Goal: Check status: Check status

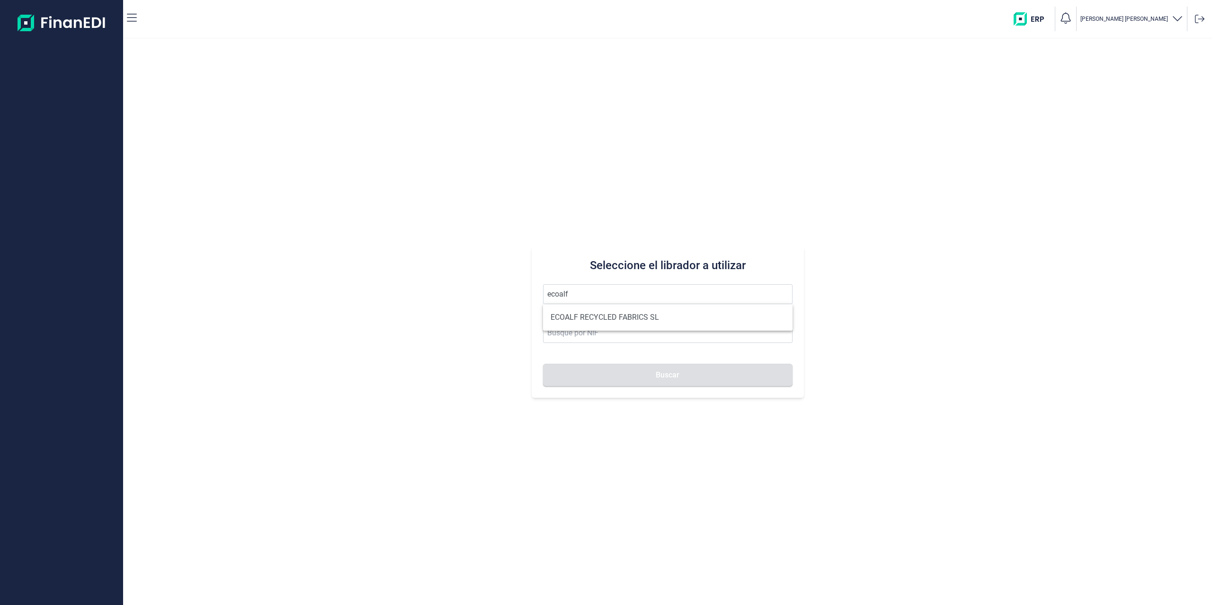
click at [603, 316] on li "ECOALF RECYCLED FABRICS SL" at bounding box center [667, 317] width 249 height 19
type input "ECOALF RECYCLED FABRICS SL"
type input "B85910610"
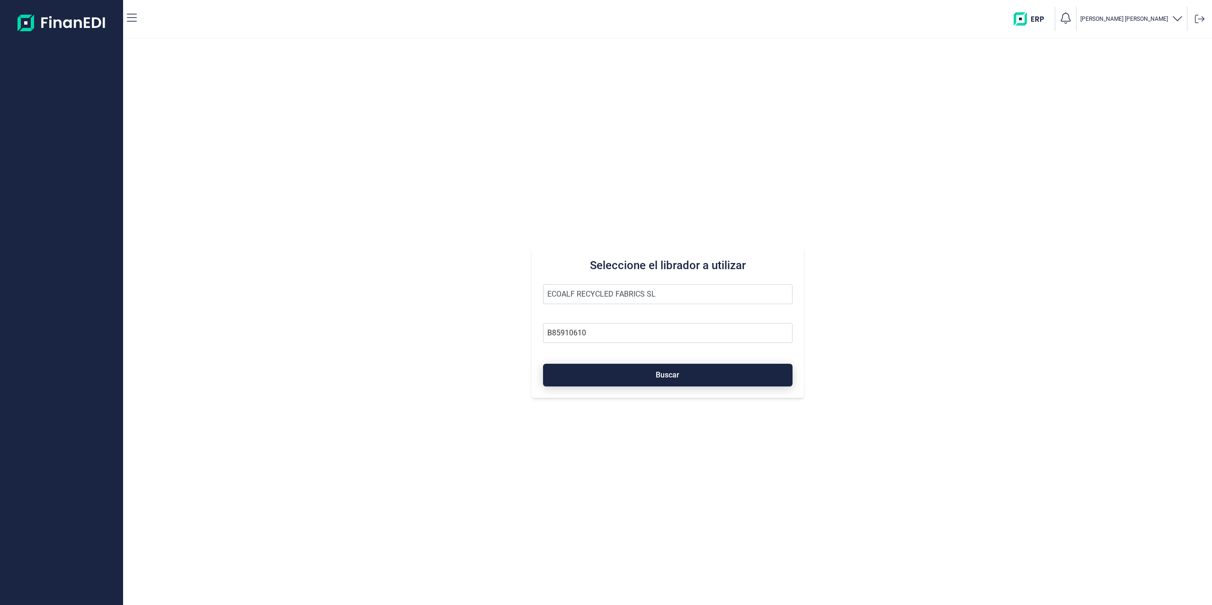
click at [665, 375] on span "Buscar" at bounding box center [668, 375] width 24 height 7
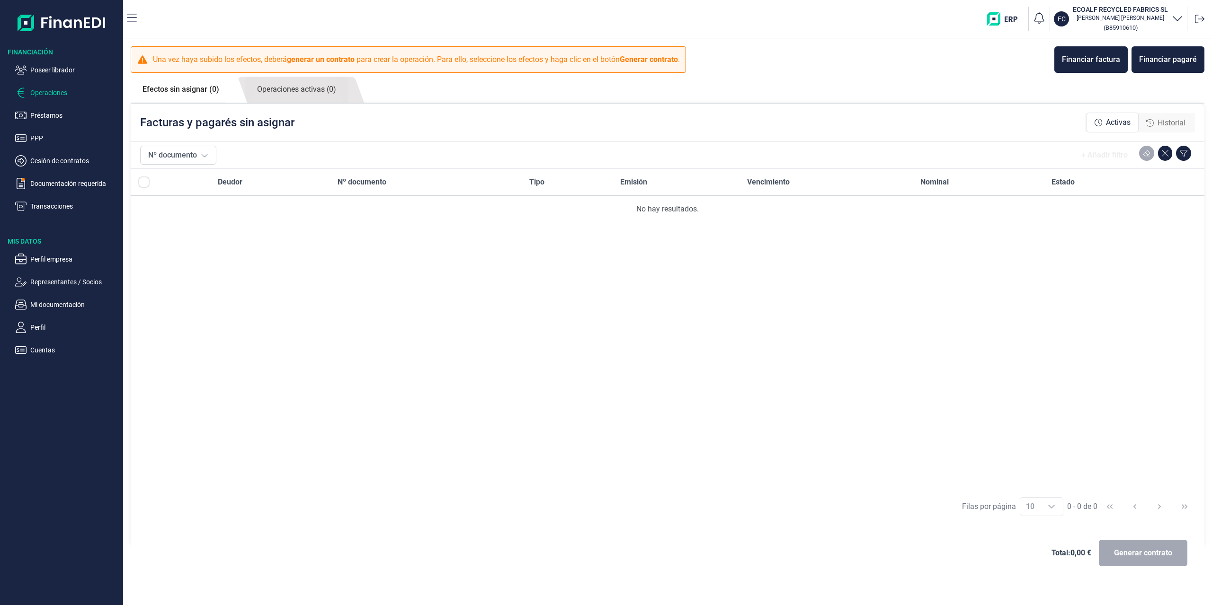
click at [1170, 118] on span "Historial" at bounding box center [1171, 122] width 28 height 11
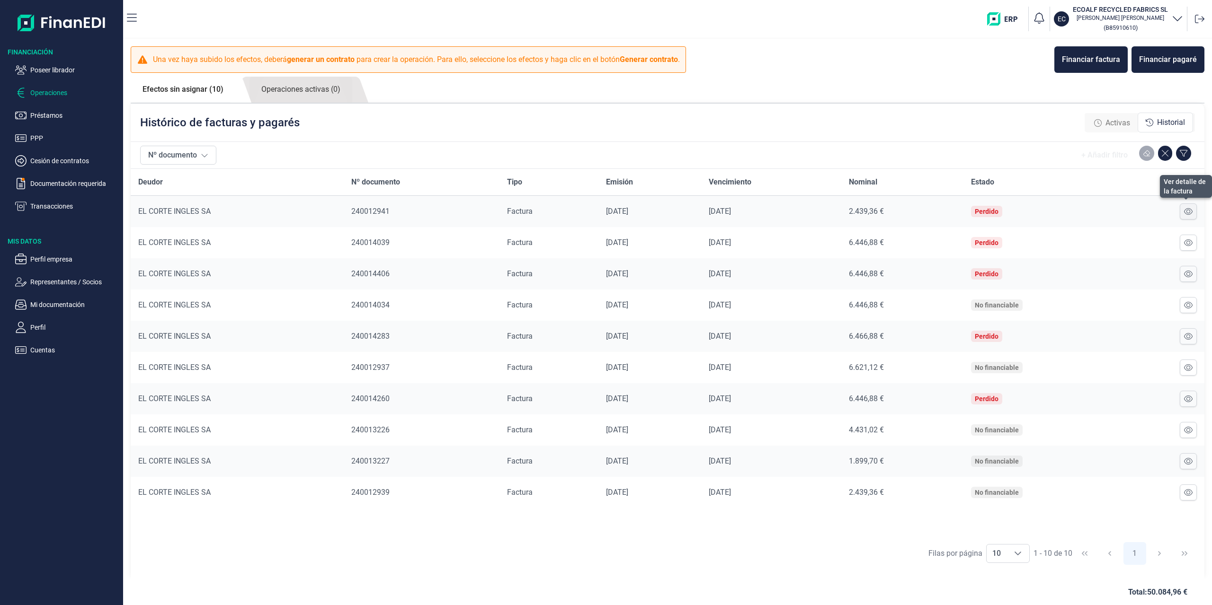
click at [1186, 211] on icon at bounding box center [1188, 211] width 9 height 7
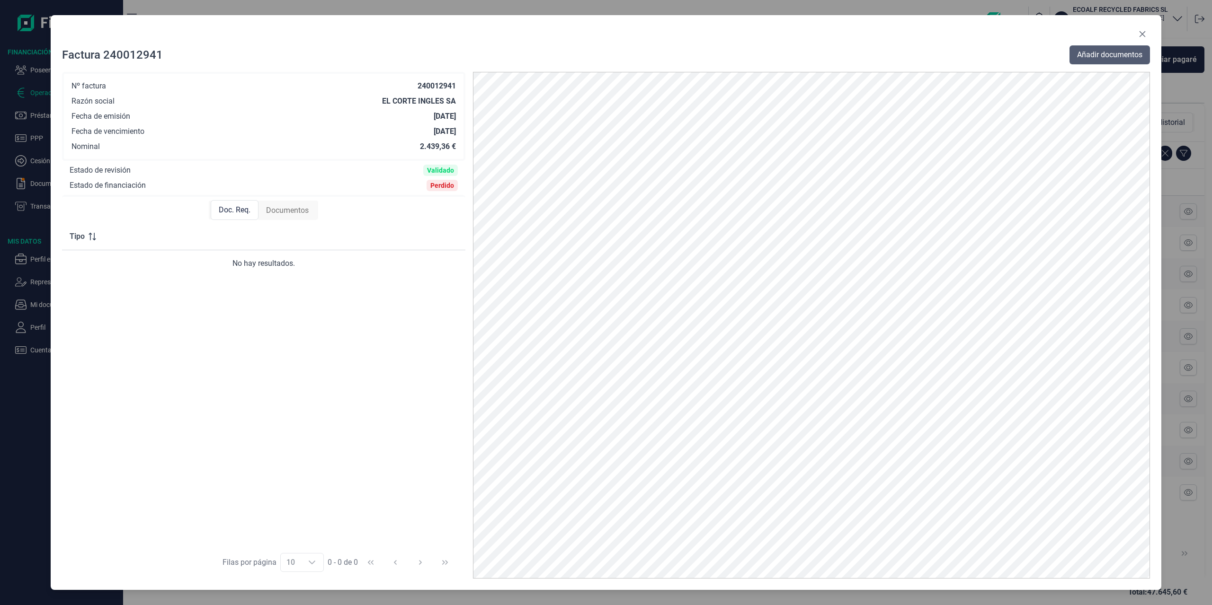
click at [1118, 58] on span "Añadir documentos" at bounding box center [1109, 54] width 65 height 11
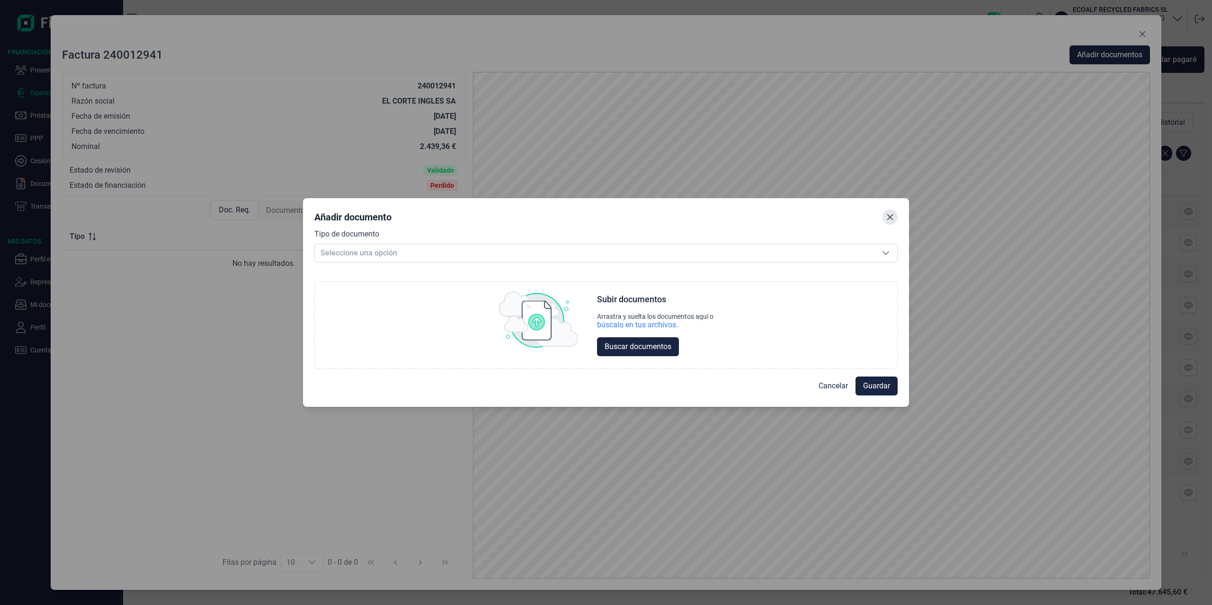
click at [889, 218] on icon "Close" at bounding box center [890, 217] width 6 height 6
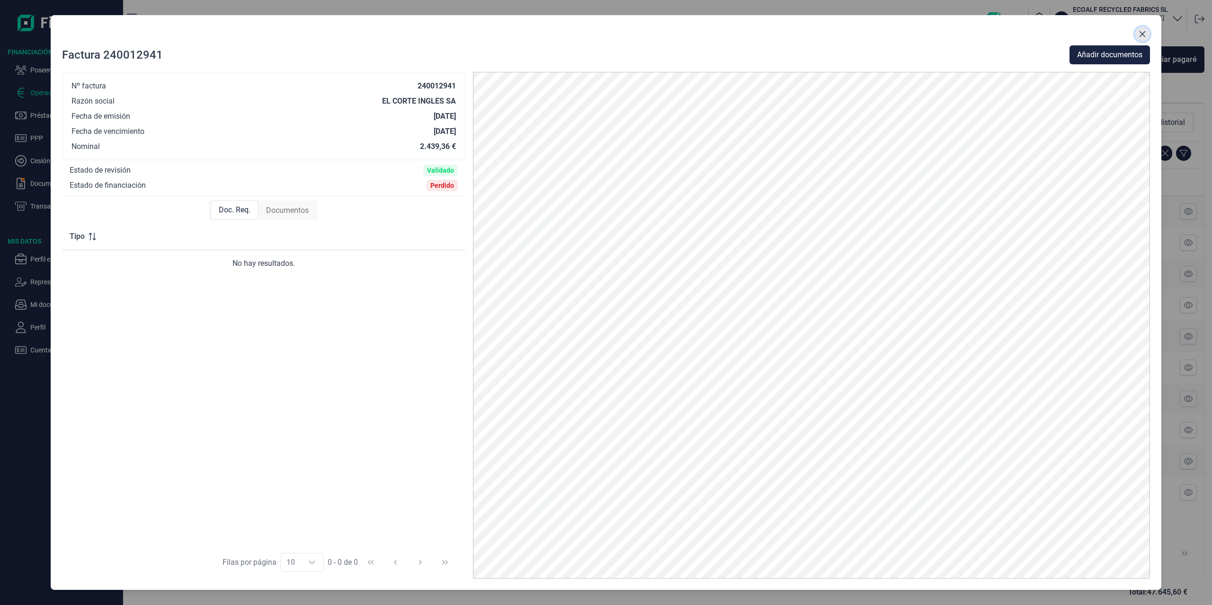
click at [1143, 34] on icon "Close" at bounding box center [1142, 34] width 8 height 8
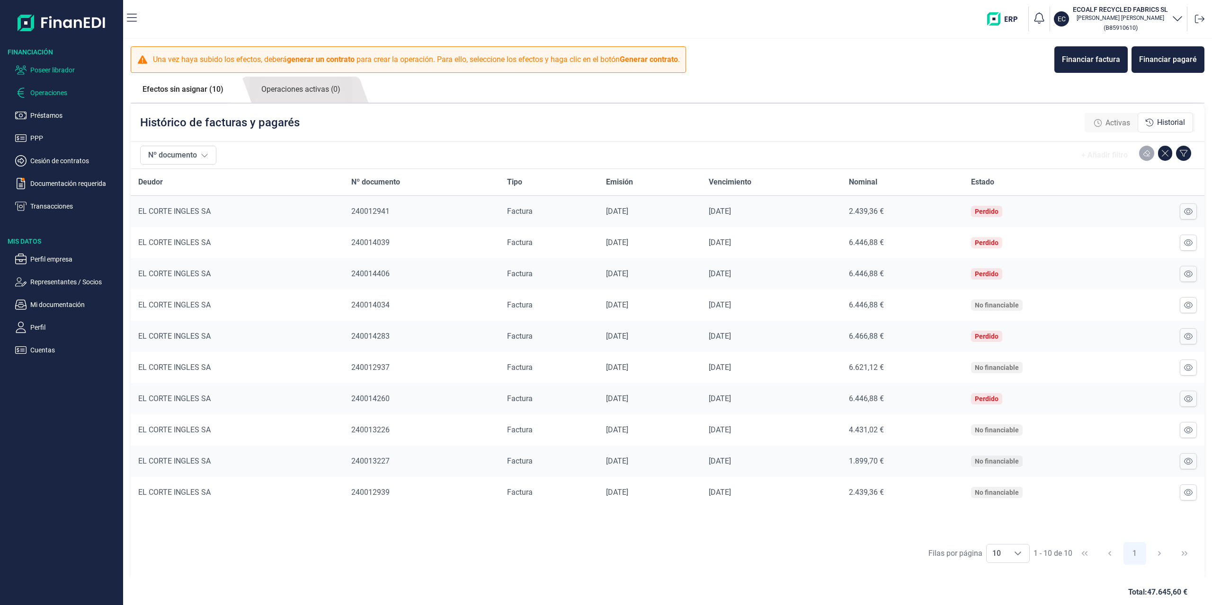
click at [55, 68] on p "Poseer librador" at bounding box center [74, 69] width 89 height 11
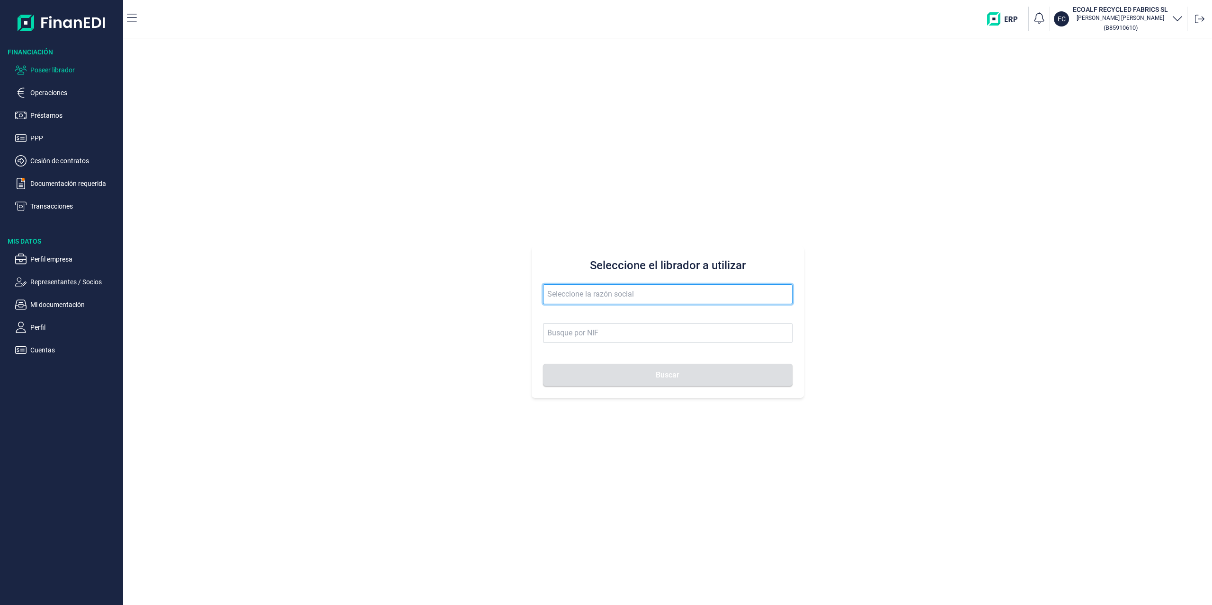
click at [634, 295] on input "text" at bounding box center [667, 294] width 249 height 20
click at [562, 293] on input "sacyr" at bounding box center [667, 294] width 249 height 20
type input "s"
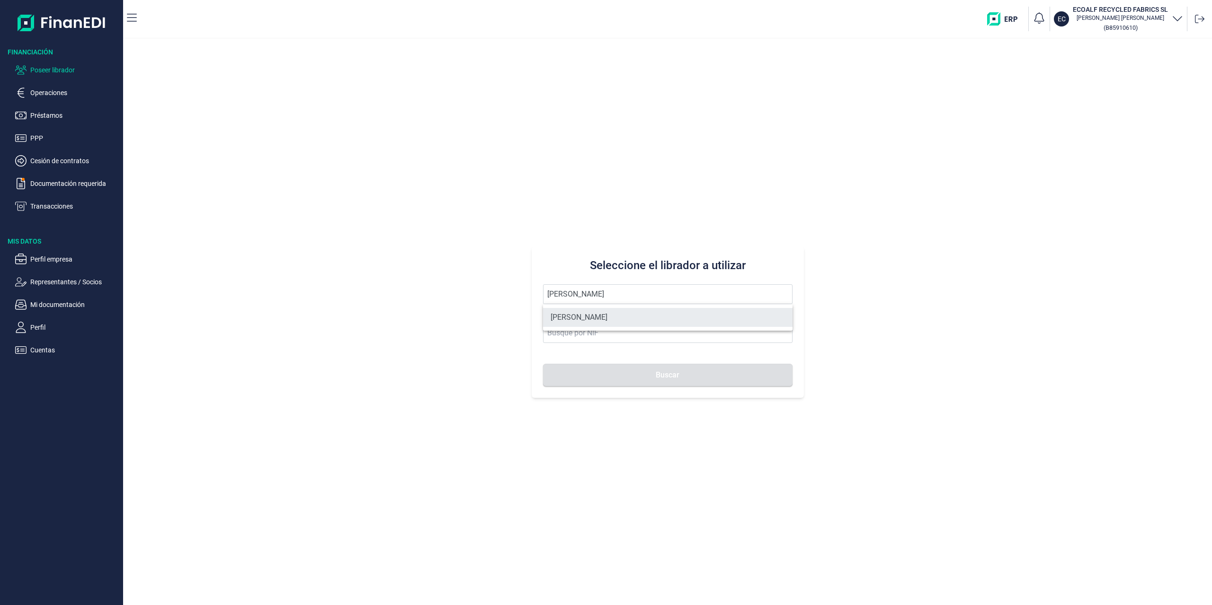
click at [576, 312] on li "[PERSON_NAME]" at bounding box center [667, 317] width 249 height 19
type input "[PERSON_NAME]"
type input "47889176W"
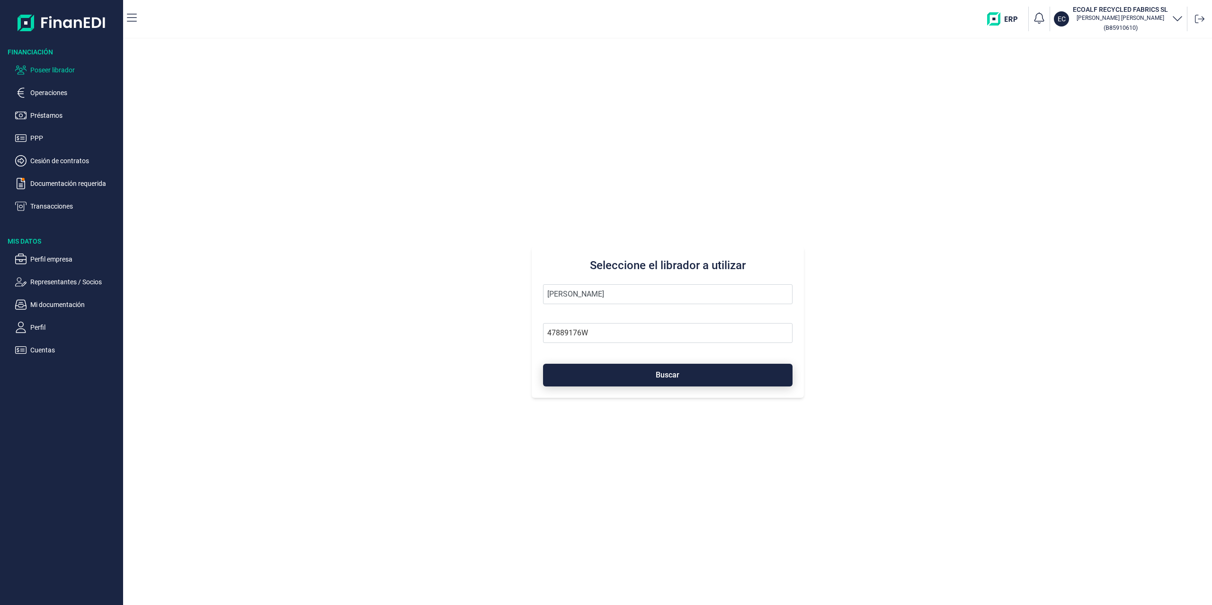
click at [620, 375] on button "Buscar" at bounding box center [667, 375] width 249 height 23
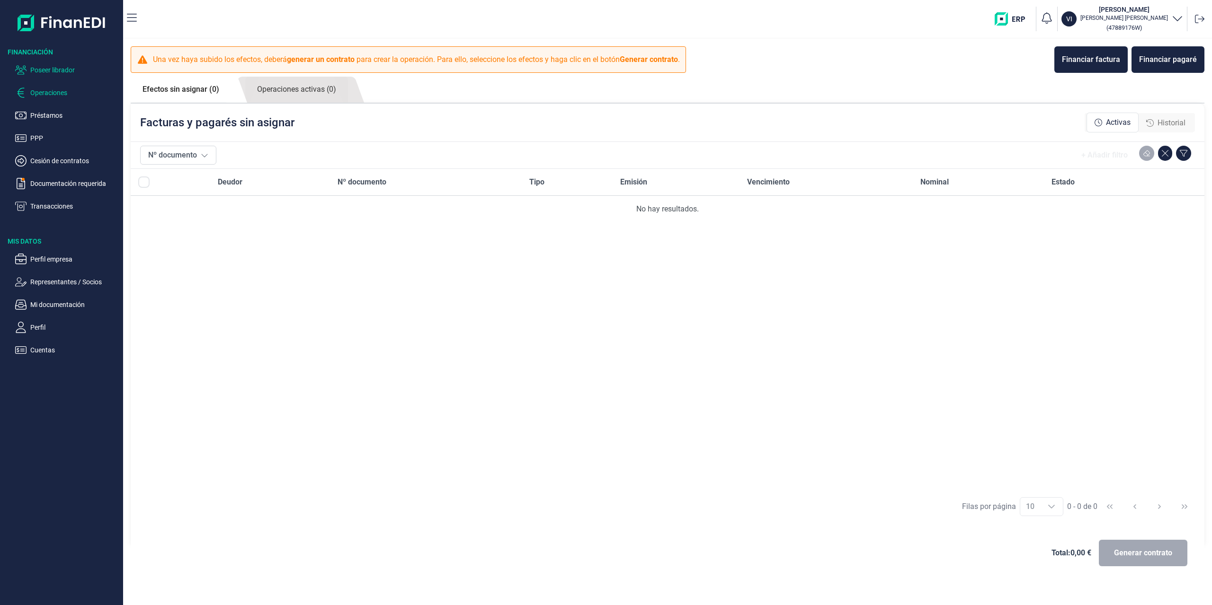
click at [62, 67] on p "Poseer librador" at bounding box center [74, 69] width 89 height 11
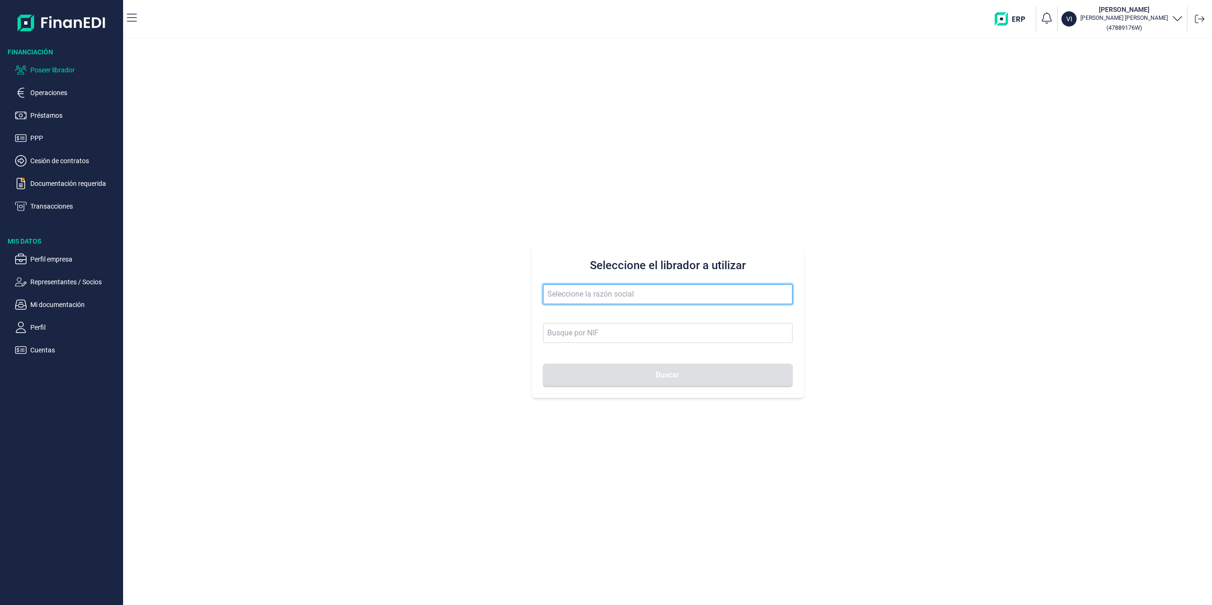
click at [627, 303] on input "text" at bounding box center [667, 294] width 249 height 20
paste input "DOS MAS UNO OPERACION HIPOTENUSA"
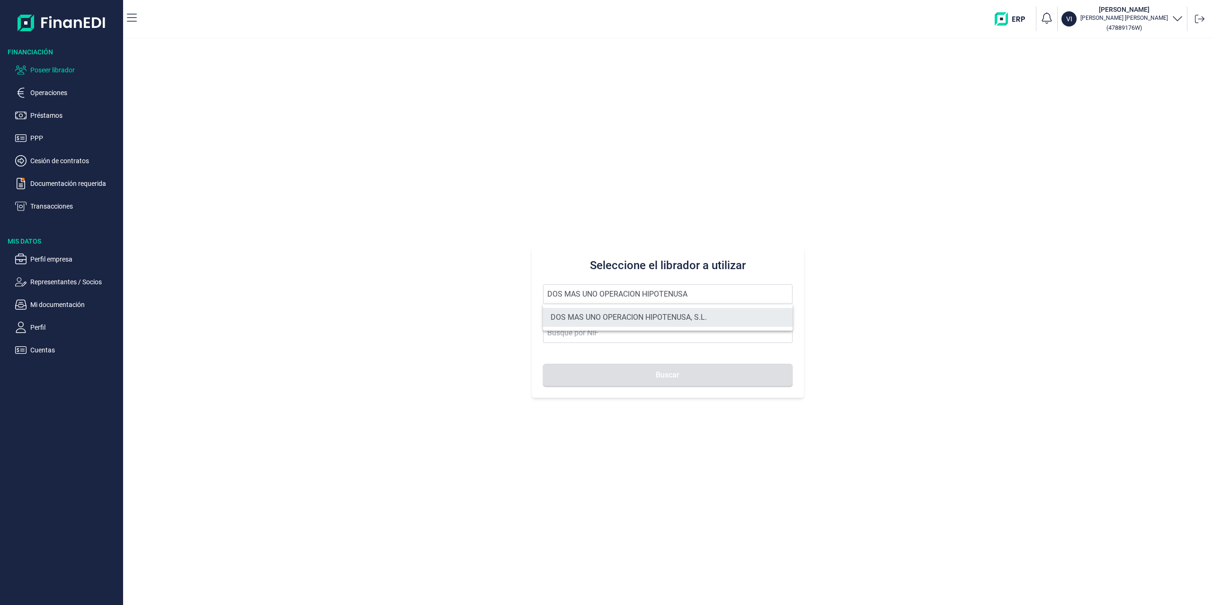
click at [597, 313] on li "DOS MAS UNO OPERACION HIPOTENUSA, S.L." at bounding box center [667, 317] width 249 height 19
type input "DOS MAS UNO OPERACION HIPOTENUSA, S.L."
type input "B19365022"
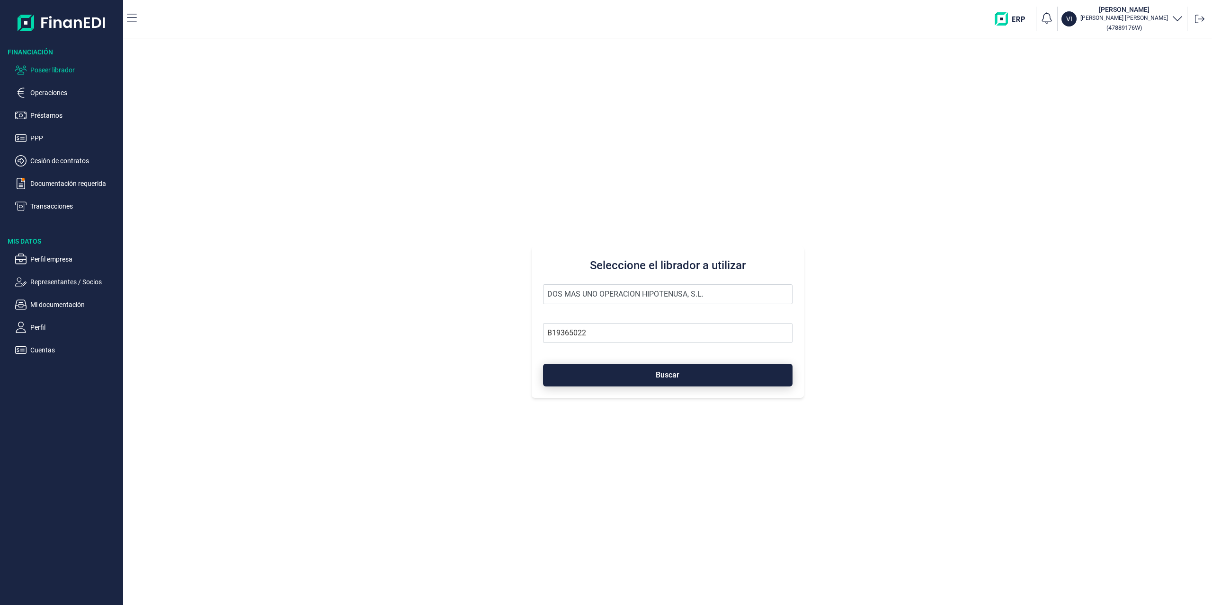
click at [620, 376] on button "Buscar" at bounding box center [667, 375] width 249 height 23
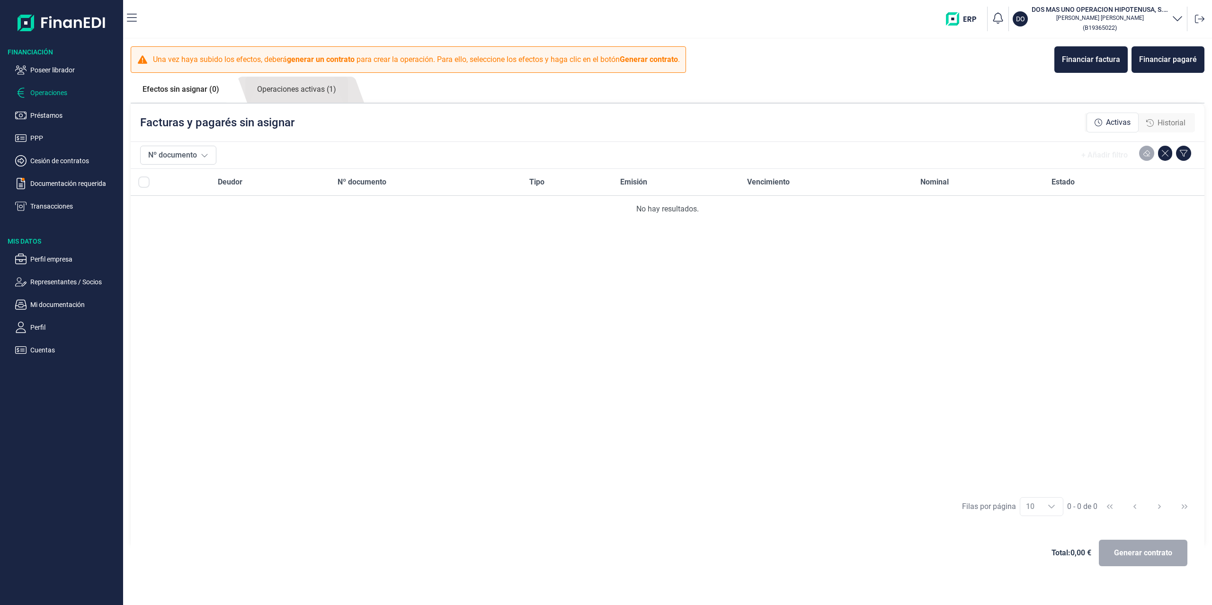
click at [58, 64] on ul "Poseer librador Operaciones Préstamos PPP Cesión de contratos Documentación req…" at bounding box center [61, 134] width 123 height 155
click at [53, 70] on p "Poseer librador" at bounding box center [74, 69] width 89 height 11
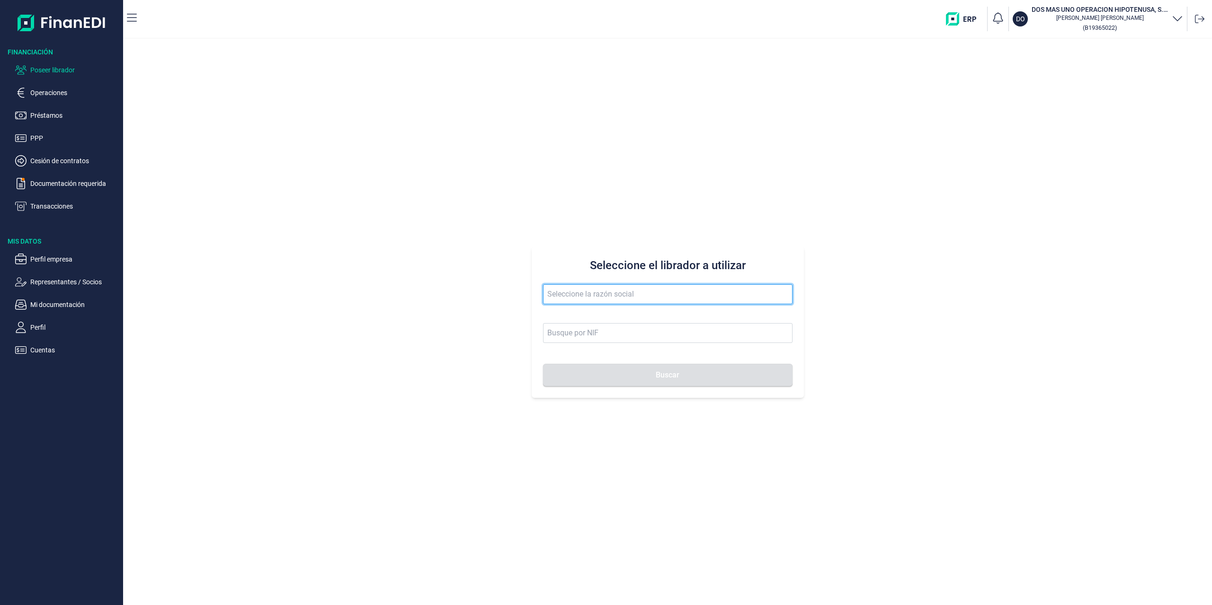
click at [600, 289] on input "text" at bounding box center [667, 294] width 249 height 20
paste input "KRUSTAGROUP"
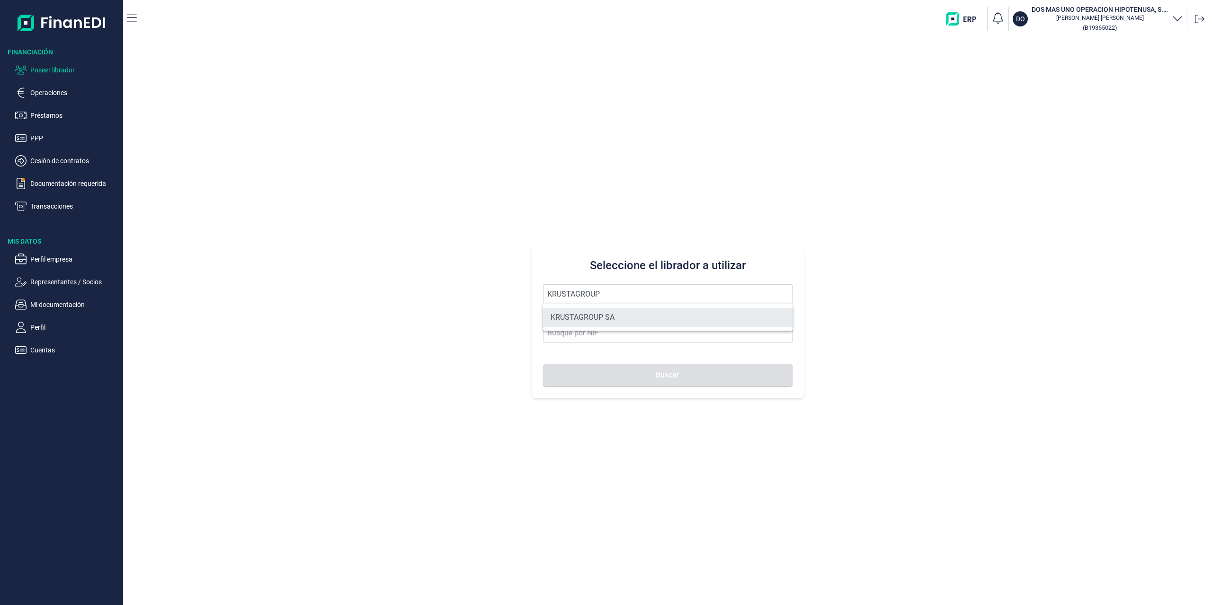
click at [598, 315] on li "KRUSTAGROUP SA" at bounding box center [667, 317] width 249 height 19
type input "KRUSTAGROUP SA"
type input "A21008560"
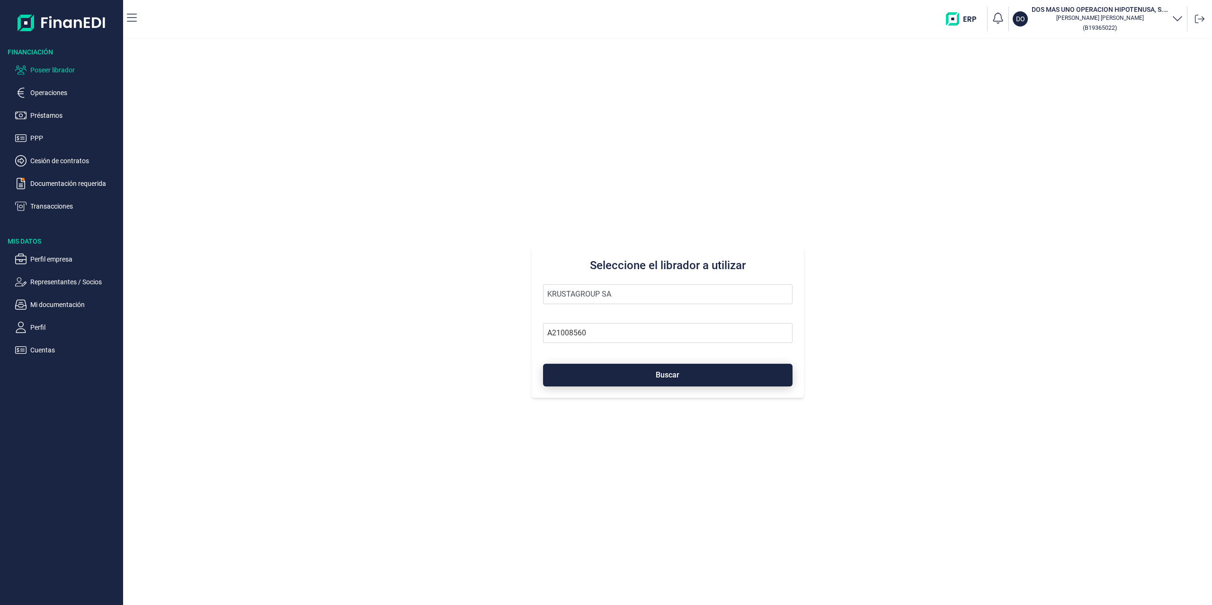
click at [599, 369] on button "Buscar" at bounding box center [667, 375] width 249 height 23
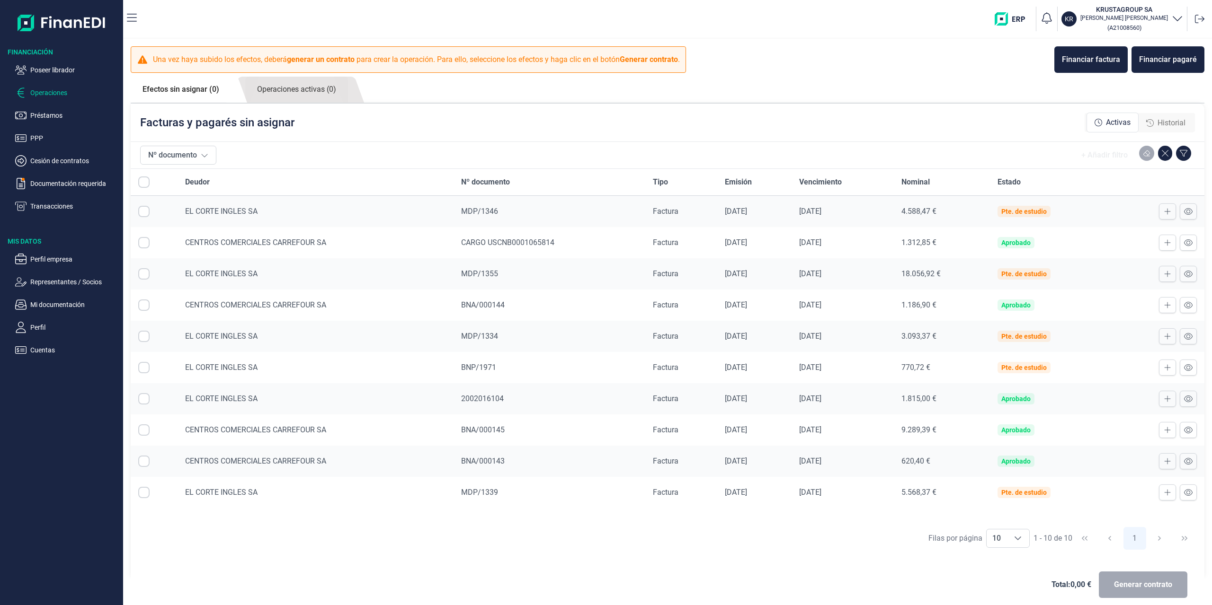
checkbox input "true"
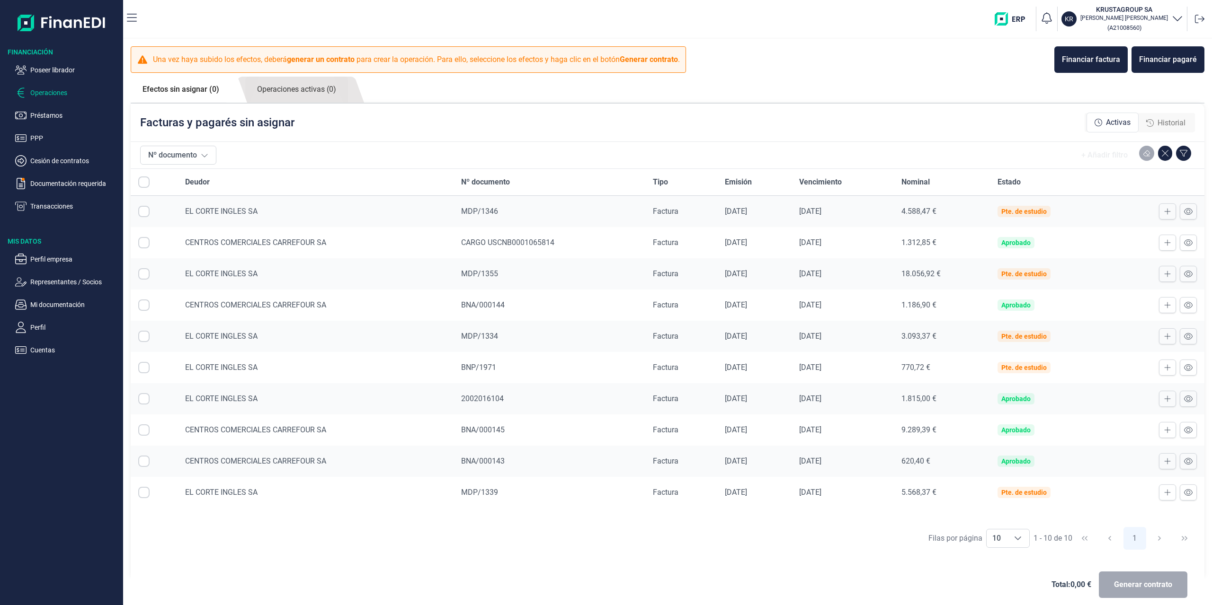
checkbox input "true"
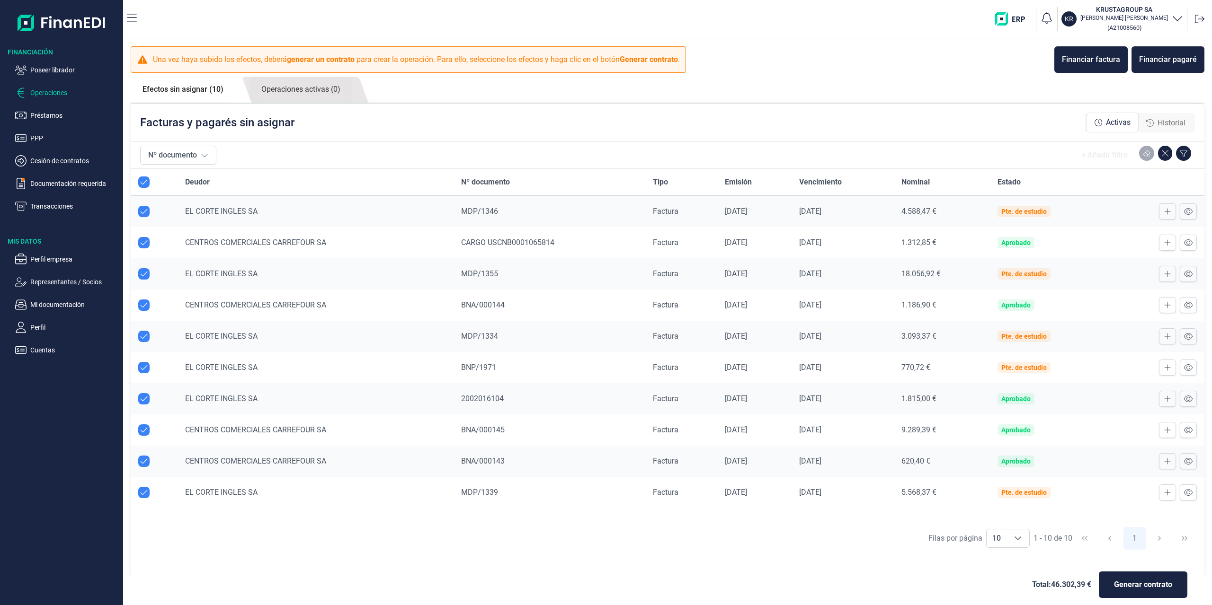
checkbox input "true"
click at [1184, 211] on icon at bounding box center [1188, 212] width 9 height 8
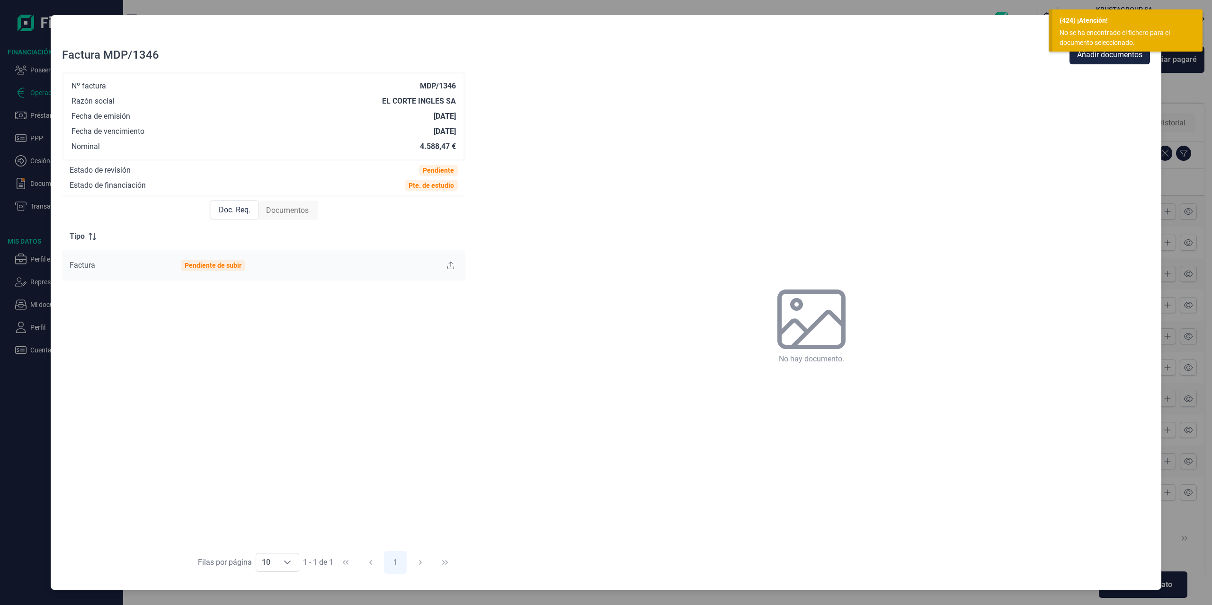
click at [1075, 38] on div "No se ha encontrado el fichero para el documento seleccionado." at bounding box center [1123, 38] width 129 height 20
click at [1142, 32] on icon "Close" at bounding box center [1142, 34] width 8 height 8
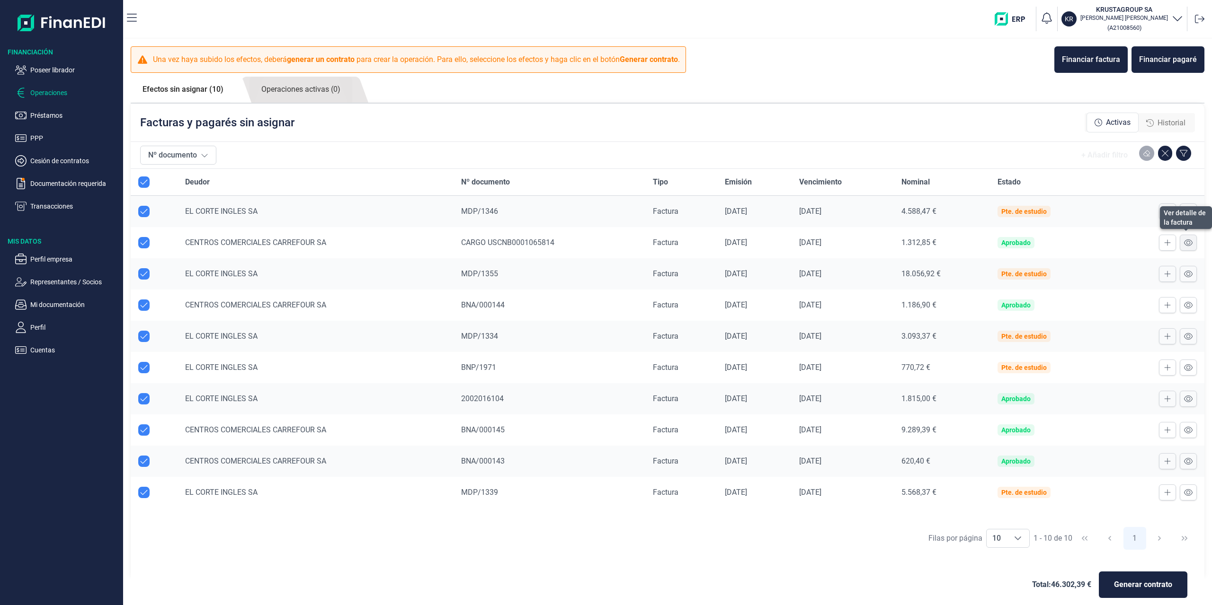
click at [1185, 242] on icon at bounding box center [1188, 243] width 9 height 8
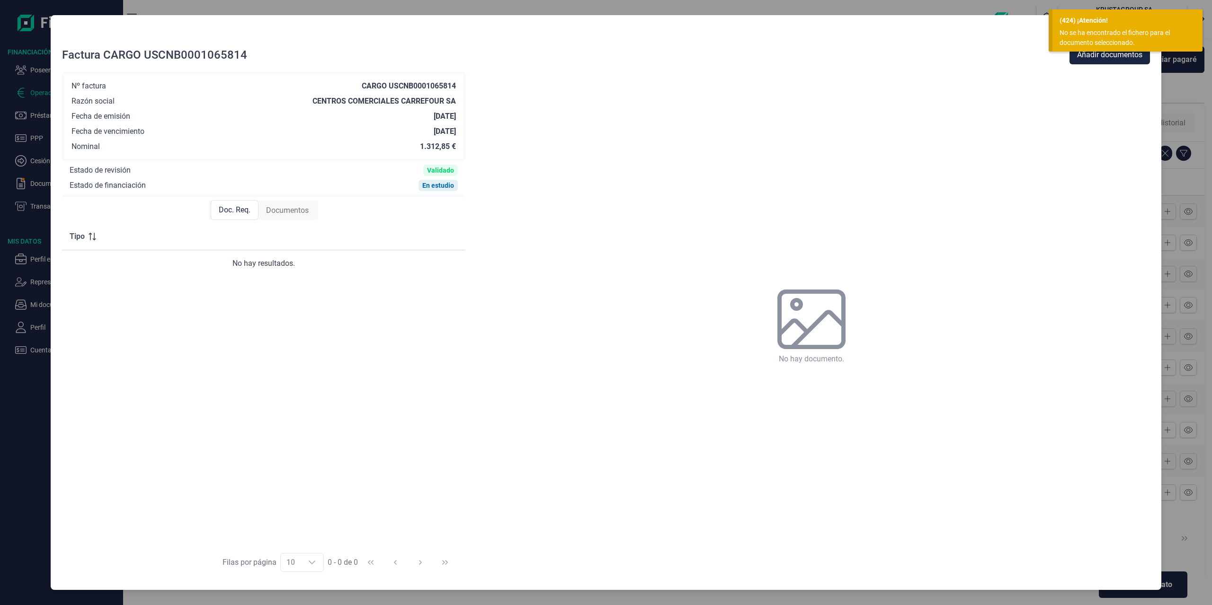
click at [1108, 33] on div "No se ha encontrado el fichero para el documento seleccionado." at bounding box center [1123, 38] width 129 height 20
click at [1142, 33] on icon "Close" at bounding box center [1142, 34] width 8 height 8
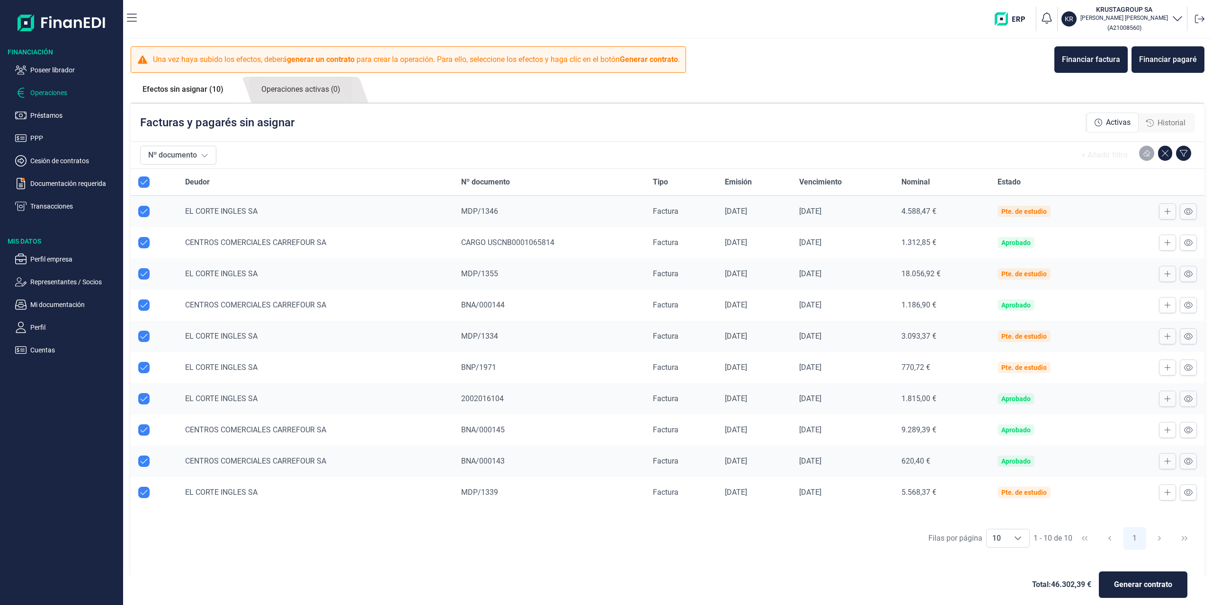
click at [969, 142] on div "Nº documento + Añadir filtro" at bounding box center [667, 155] width 1055 height 27
click at [1184, 244] on icon at bounding box center [1188, 243] width 9 height 8
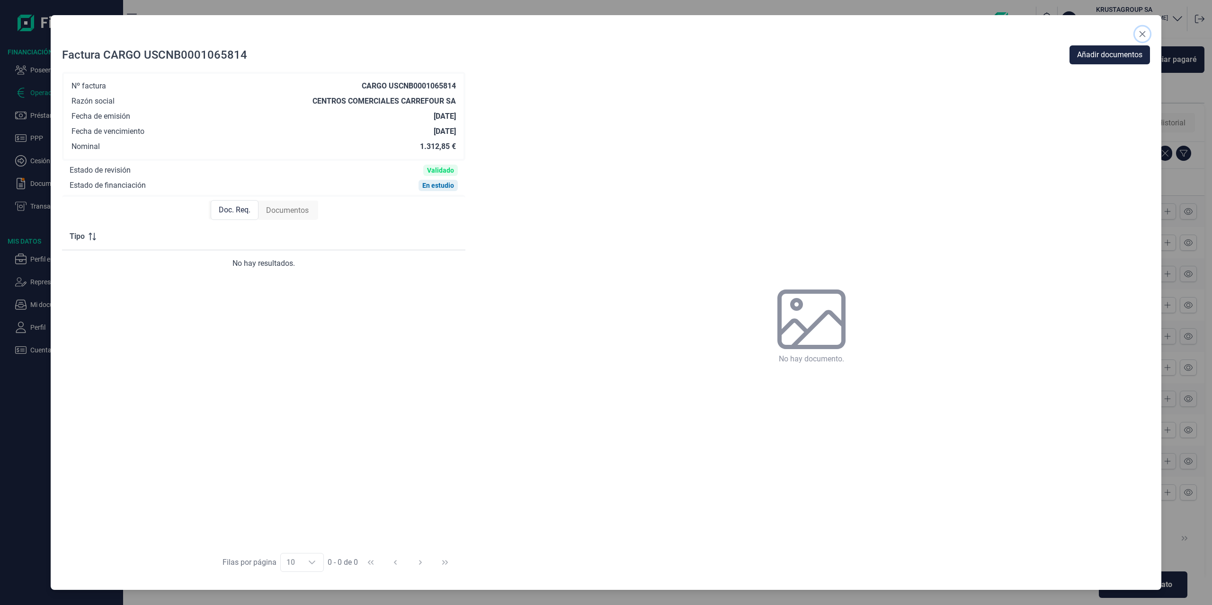
click at [1143, 34] on icon "Close" at bounding box center [1142, 34] width 6 height 6
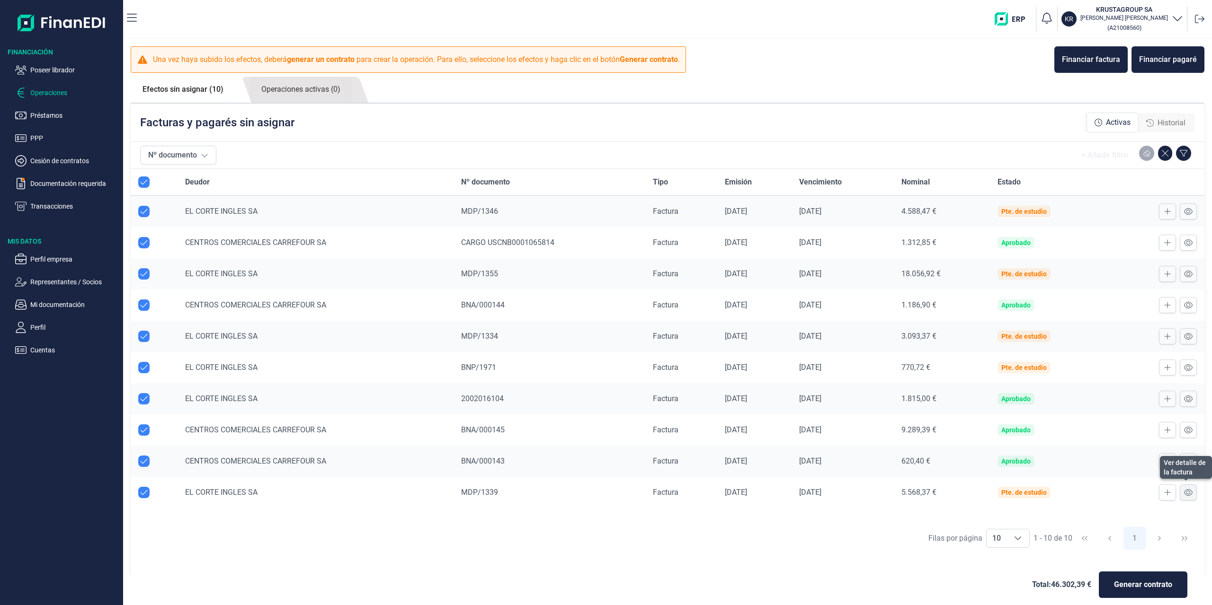
click at [1186, 493] on icon at bounding box center [1188, 493] width 9 height 8
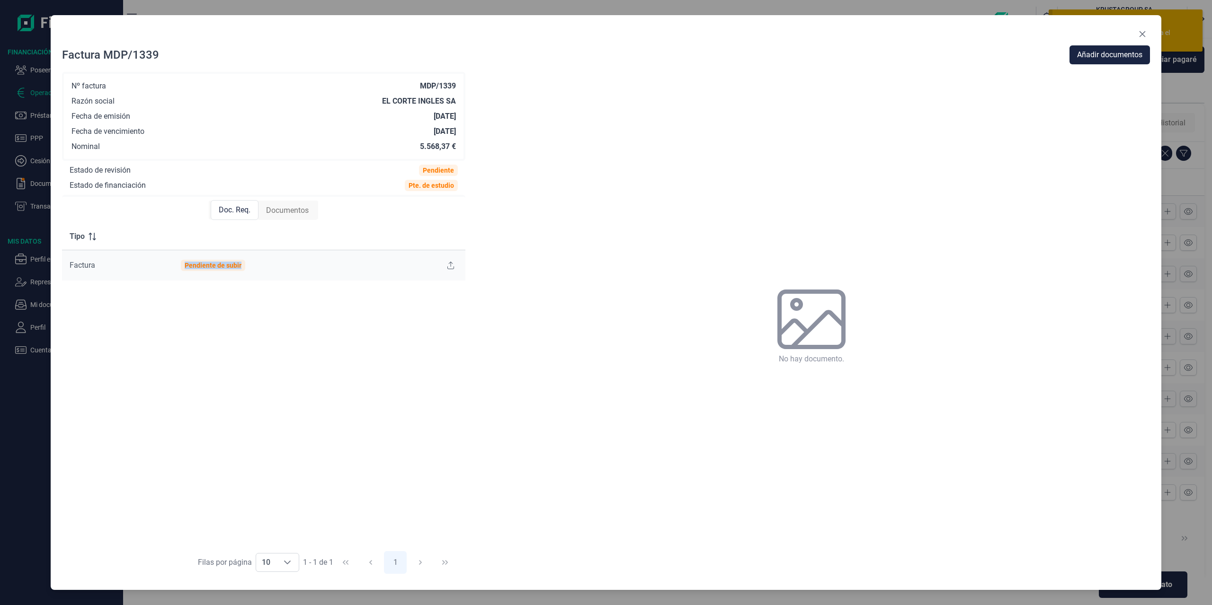
drag, startPoint x: 136, startPoint y: 266, endPoint x: 243, endPoint y: 267, distance: 107.0
click at [243, 267] on tr "Factura Pendiente de subir" at bounding box center [263, 265] width 403 height 31
click at [260, 268] on td "Pendiente de subir" at bounding box center [279, 265] width 213 height 31
click at [1145, 33] on icon "Close" at bounding box center [1142, 34] width 8 height 8
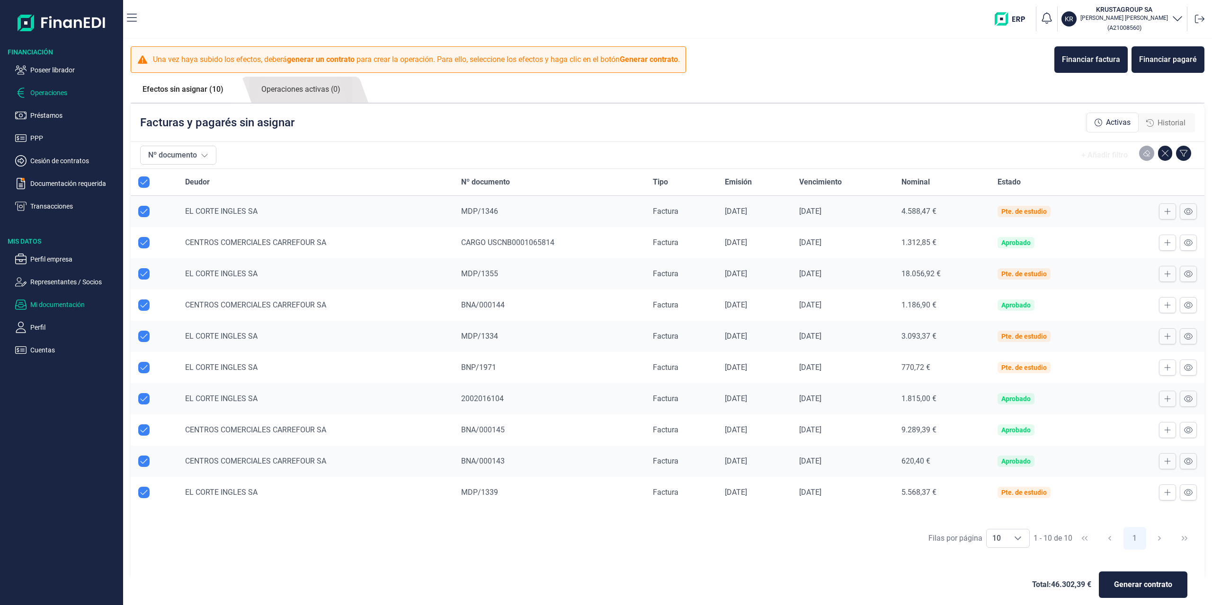
click at [55, 301] on p "Mi documentación" at bounding box center [74, 304] width 89 height 11
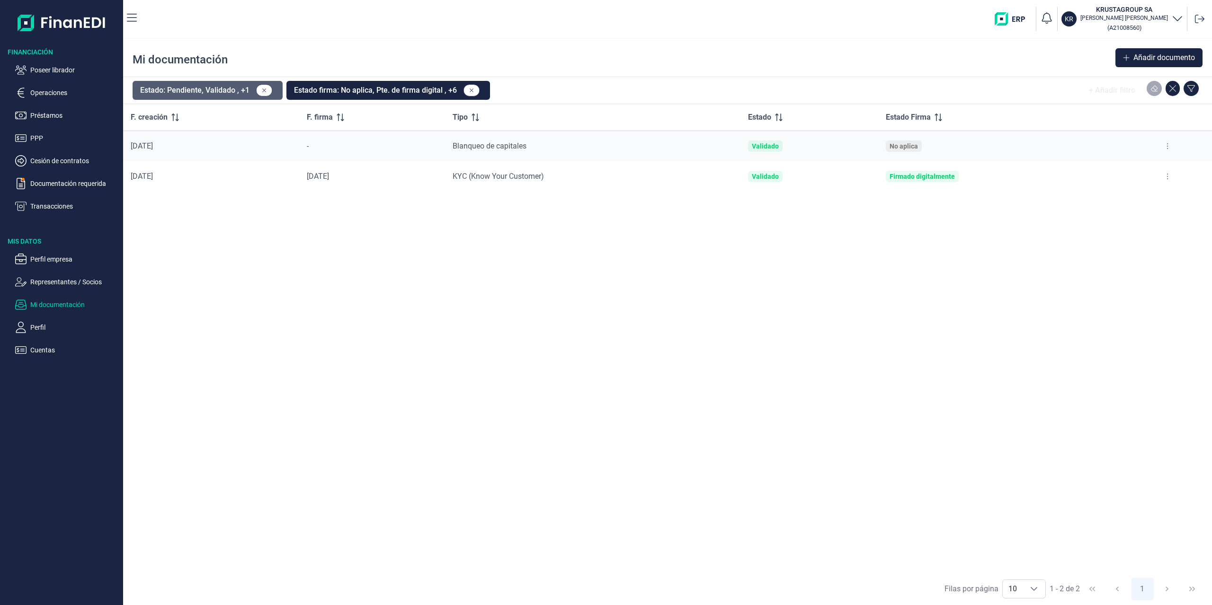
click at [194, 95] on button "Estado: Pendiente, Validado , +1" at bounding box center [208, 90] width 150 height 19
click at [50, 88] on p "Operaciones" at bounding box center [74, 92] width 89 height 11
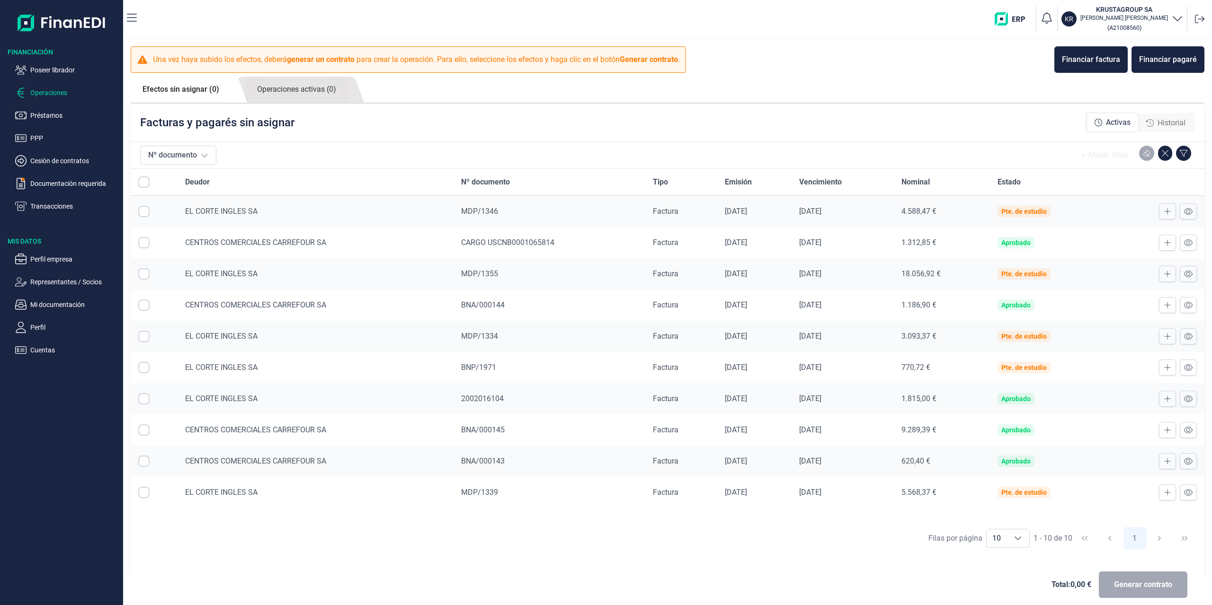
checkbox input "true"
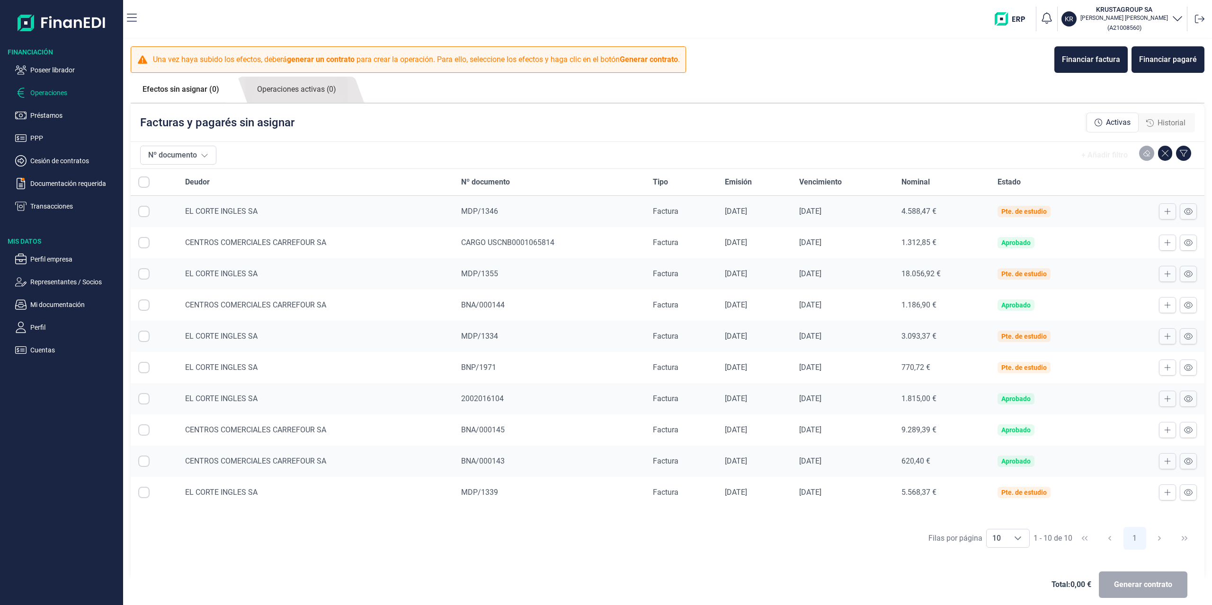
checkbox input "true"
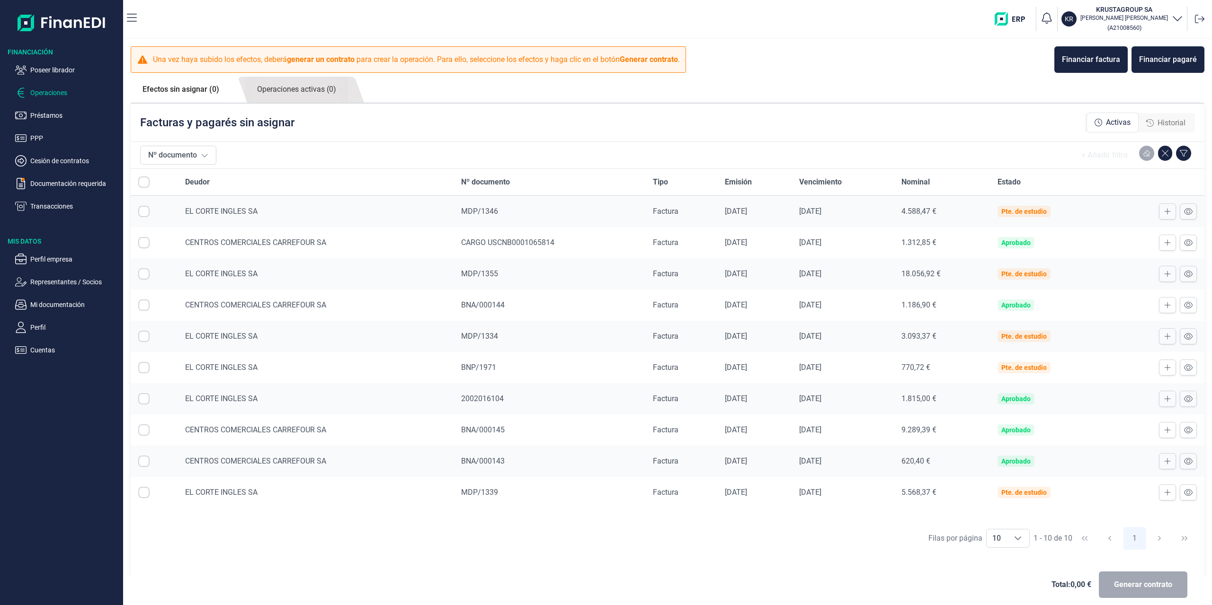
checkbox input "true"
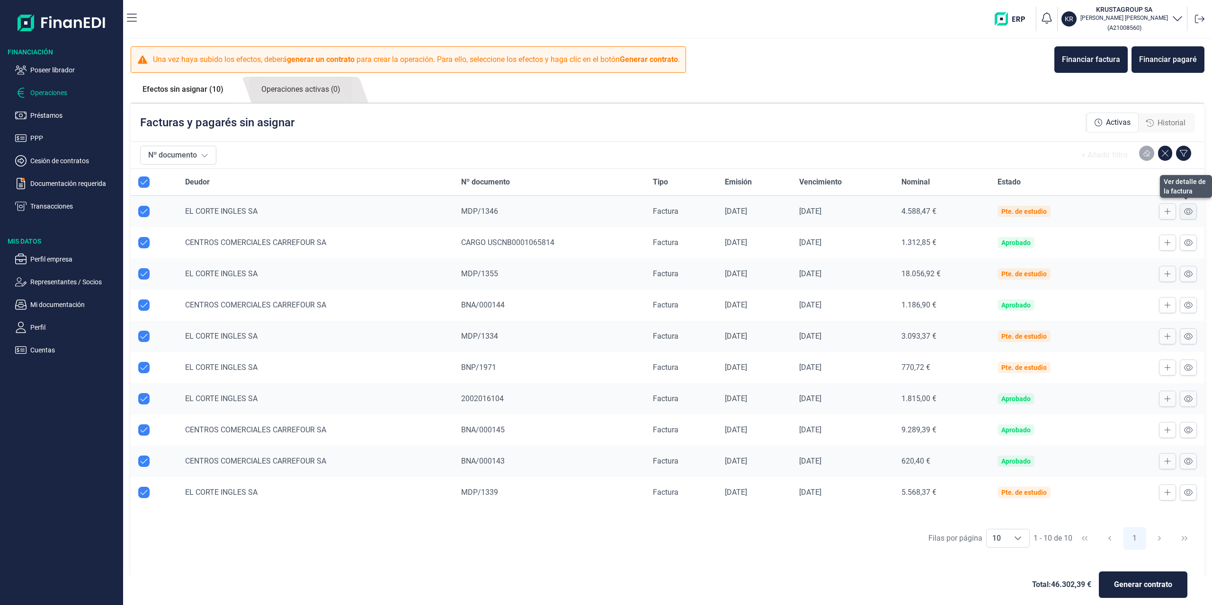
click at [1186, 211] on icon at bounding box center [1188, 211] width 9 height 7
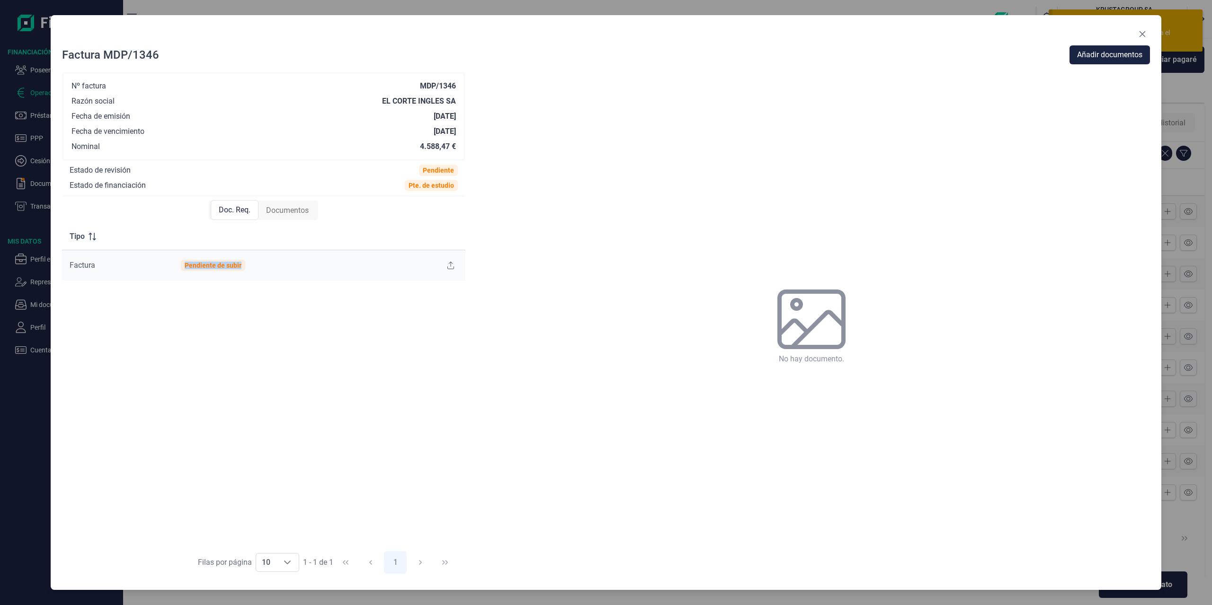
drag, startPoint x: 151, startPoint y: 265, endPoint x: 256, endPoint y: 266, distance: 105.5
click at [247, 266] on tr "Factura Pendiente de subir" at bounding box center [263, 265] width 403 height 31
click at [353, 268] on td "Pendiente de subir" at bounding box center [279, 265] width 213 height 31
click at [446, 263] on button at bounding box center [450, 265] width 14 height 15
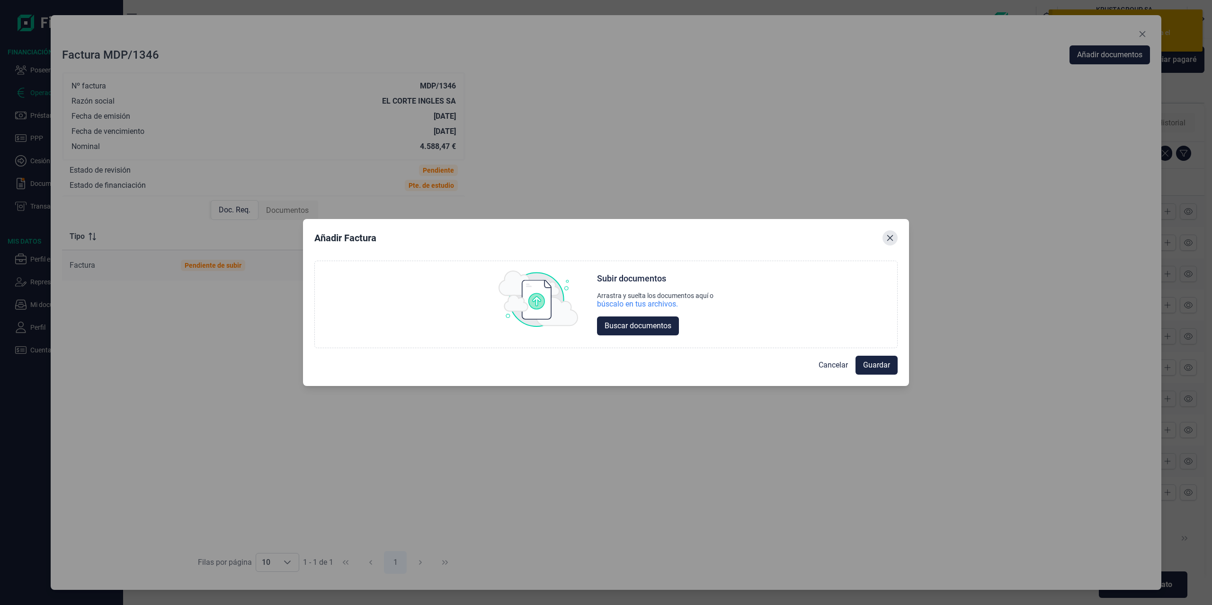
click at [894, 238] on button "Close" at bounding box center [889, 237] width 15 height 15
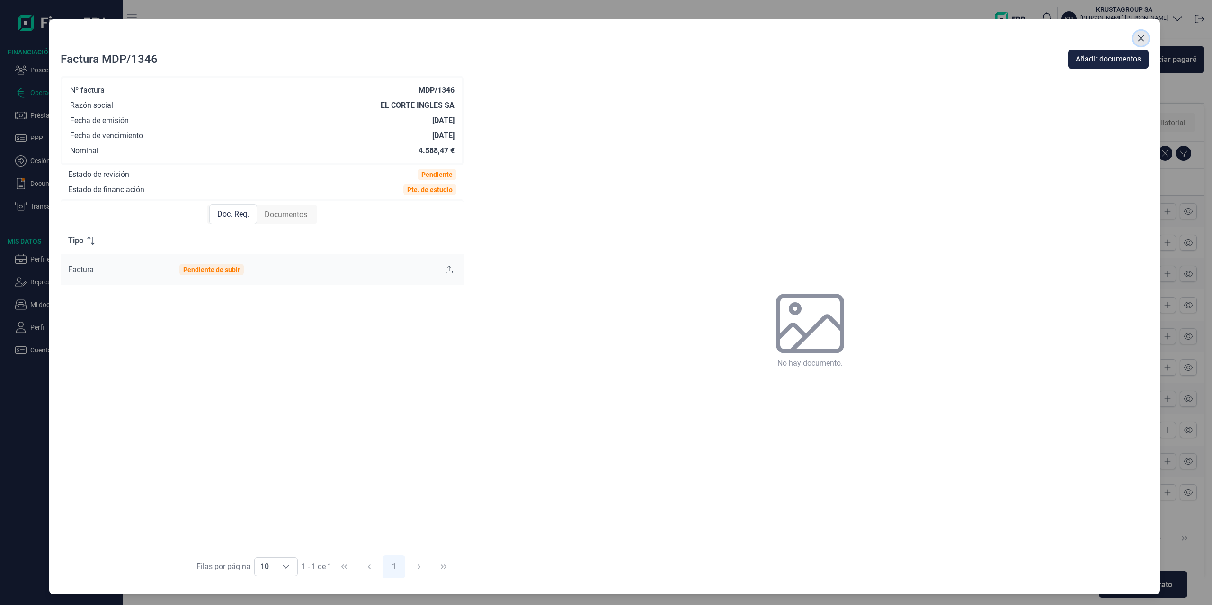
click at [1140, 41] on icon "Close" at bounding box center [1141, 39] width 8 height 8
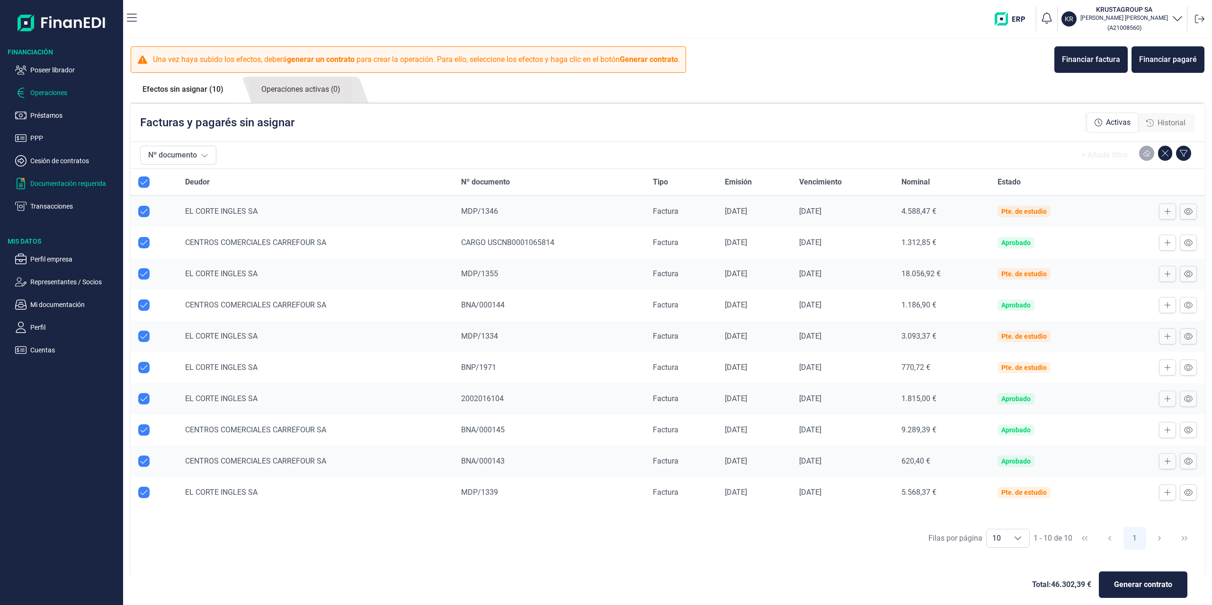
click at [56, 188] on p "Documentación requerida" at bounding box center [74, 183] width 89 height 11
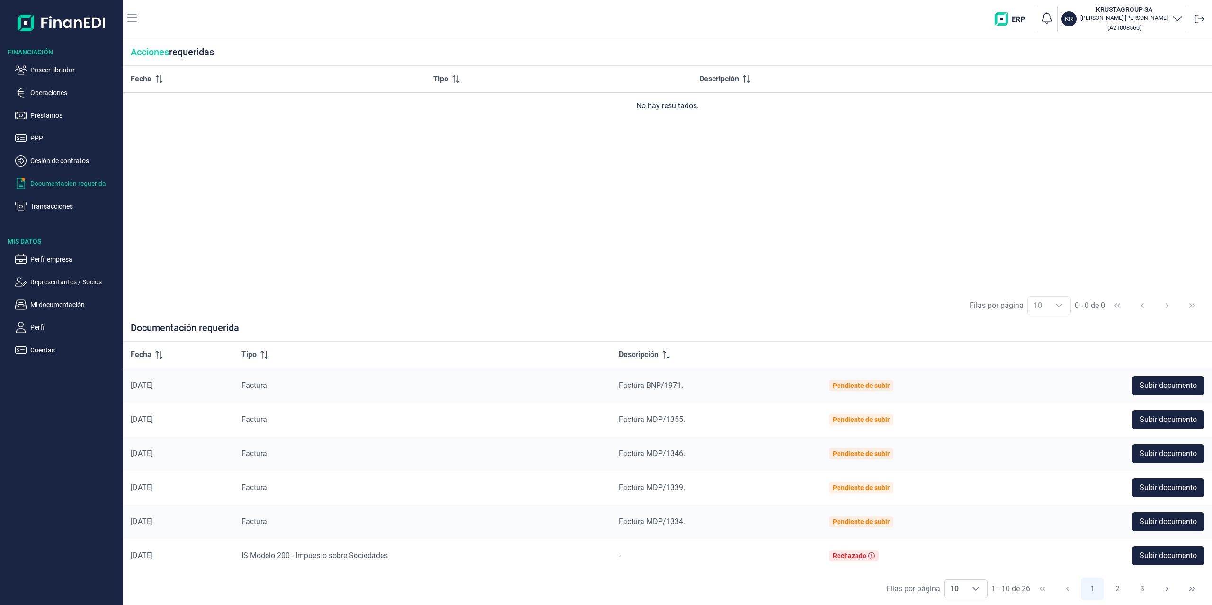
click at [64, 297] on ul "Perfil empresa Representantes / Socios Mi documentación Perfil Cuentas" at bounding box center [61, 301] width 123 height 110
click at [66, 300] on p "Mi documentación" at bounding box center [74, 304] width 89 height 11
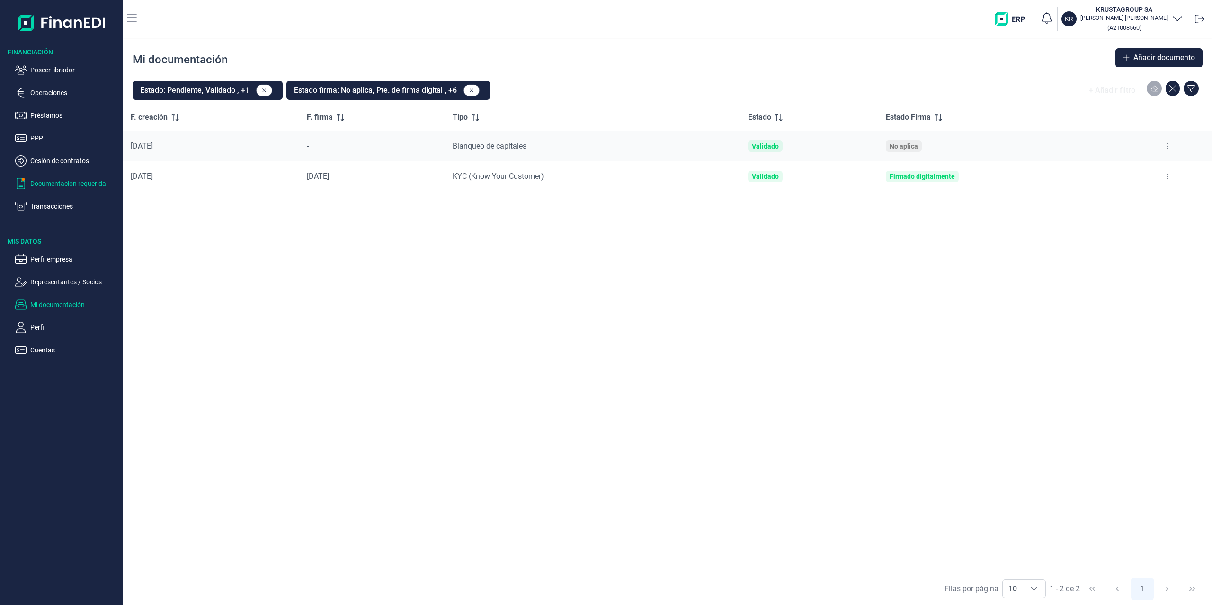
click at [72, 184] on p "Documentación requerida" at bounding box center [74, 183] width 89 height 11
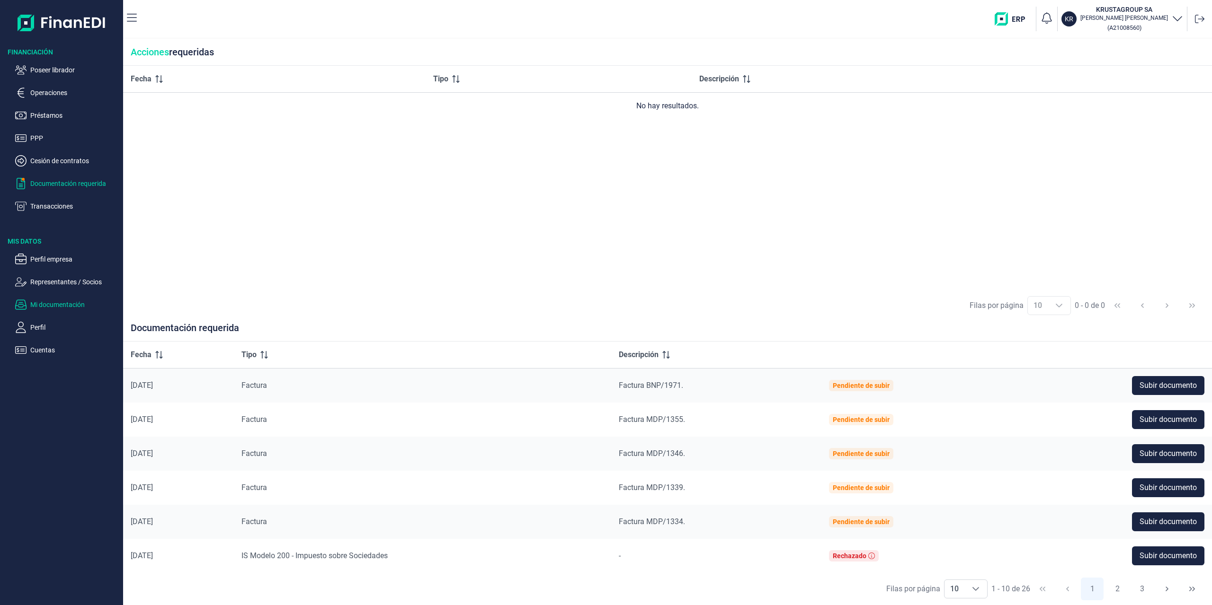
click at [66, 301] on p "Mi documentación" at bounding box center [74, 304] width 89 height 11
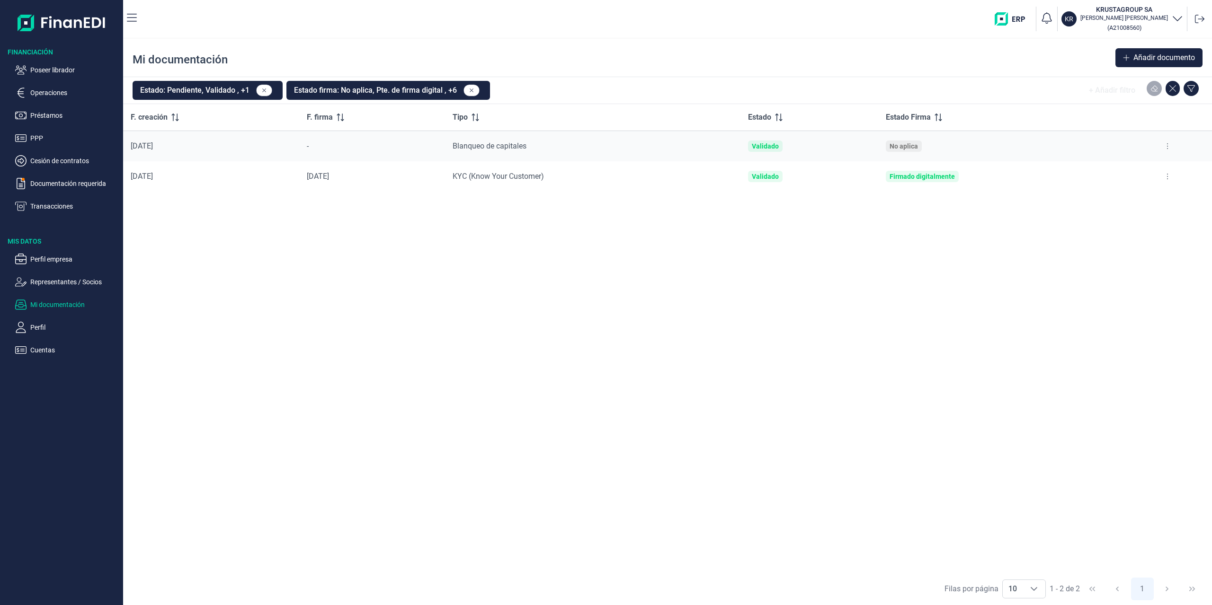
click at [1171, 145] on button at bounding box center [1167, 146] width 17 height 15
click at [1119, 169] on span "Ver documento" at bounding box center [1109, 169] width 45 height 9
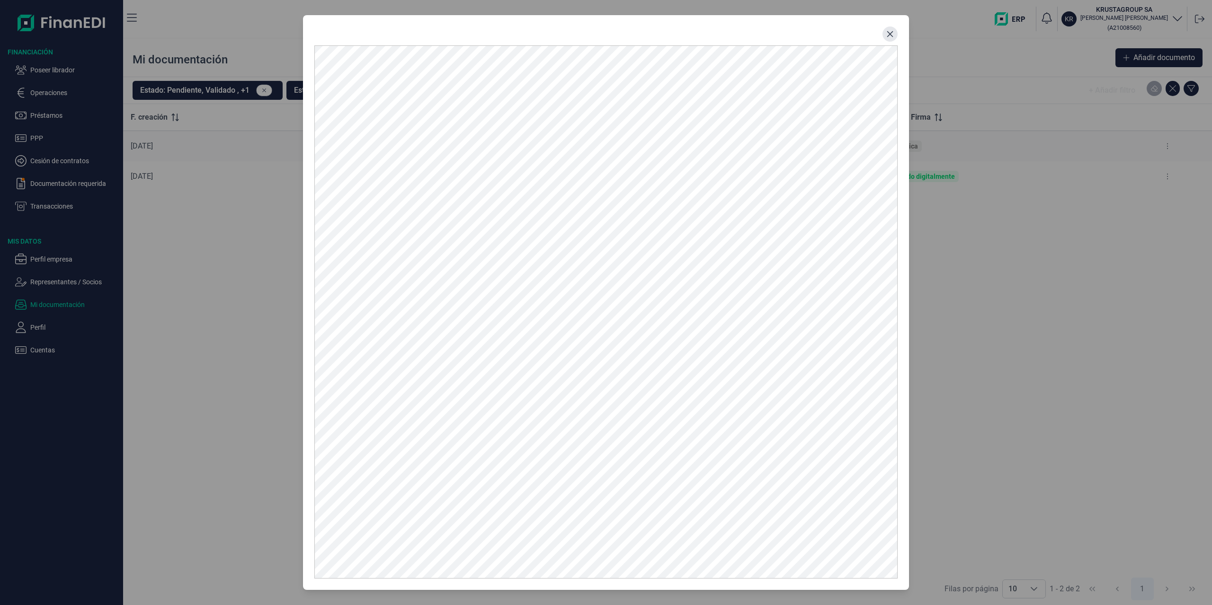
click at [886, 31] on icon "Close" at bounding box center [890, 34] width 8 height 8
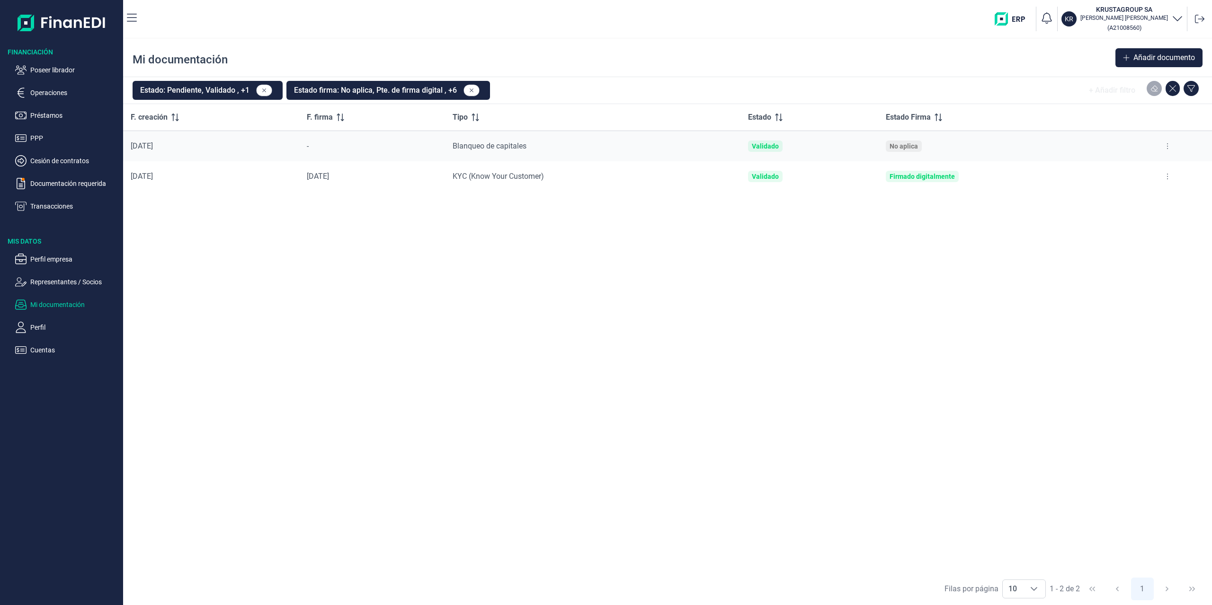
click at [1169, 152] on button at bounding box center [1167, 146] width 17 height 15
click at [842, 272] on div "F. creación F. firma Tipo Estado Estado Firma [DATE] - [GEOGRAPHIC_DATA] de cap…" at bounding box center [667, 338] width 1089 height 469
click at [72, 182] on p "Documentación requerida" at bounding box center [74, 183] width 89 height 11
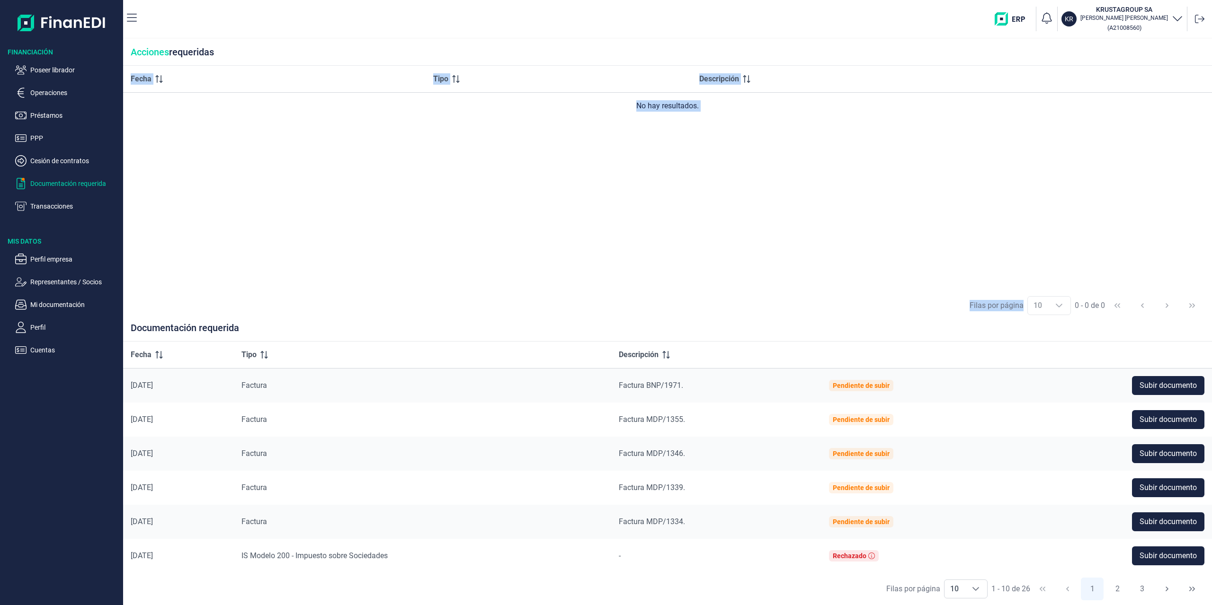
drag, startPoint x: 876, startPoint y: 278, endPoint x: 1024, endPoint y: 308, distance: 151.1
click at [1024, 308] on div "Fecha Tipo Descripción No hay resultados. [PERSON_NAME] por página 10 10 10 0 -…" at bounding box center [667, 194] width 1089 height 257
click at [762, 249] on div "Fecha Tipo Descripción No hay resultados." at bounding box center [667, 178] width 1089 height 224
